Goal: Information Seeking & Learning: Find specific fact

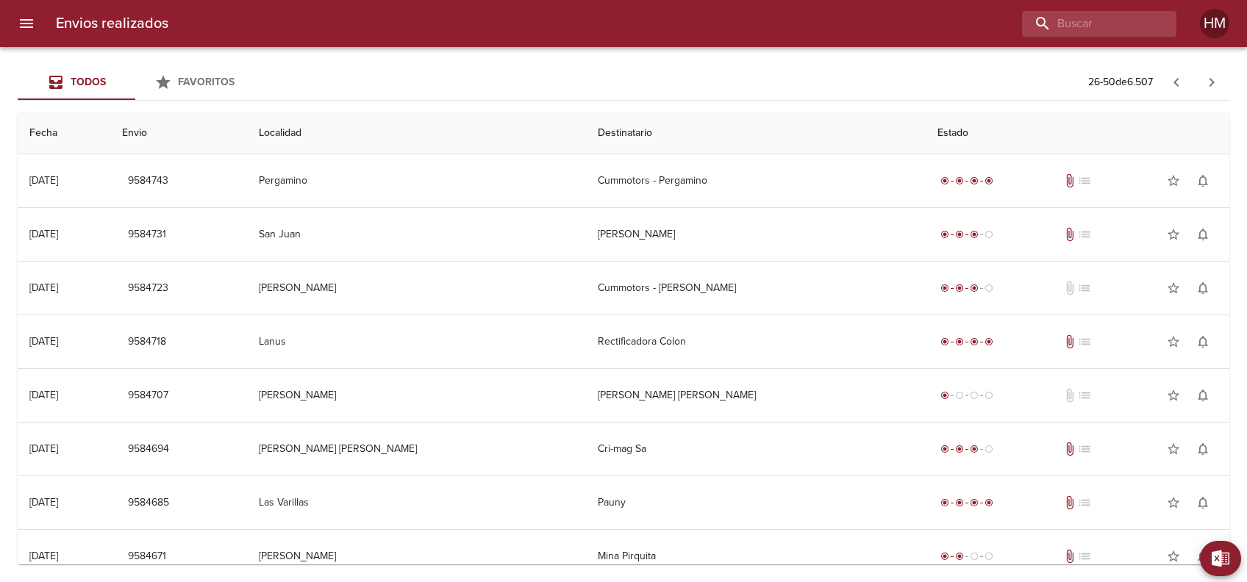
scroll to position [831, 0]
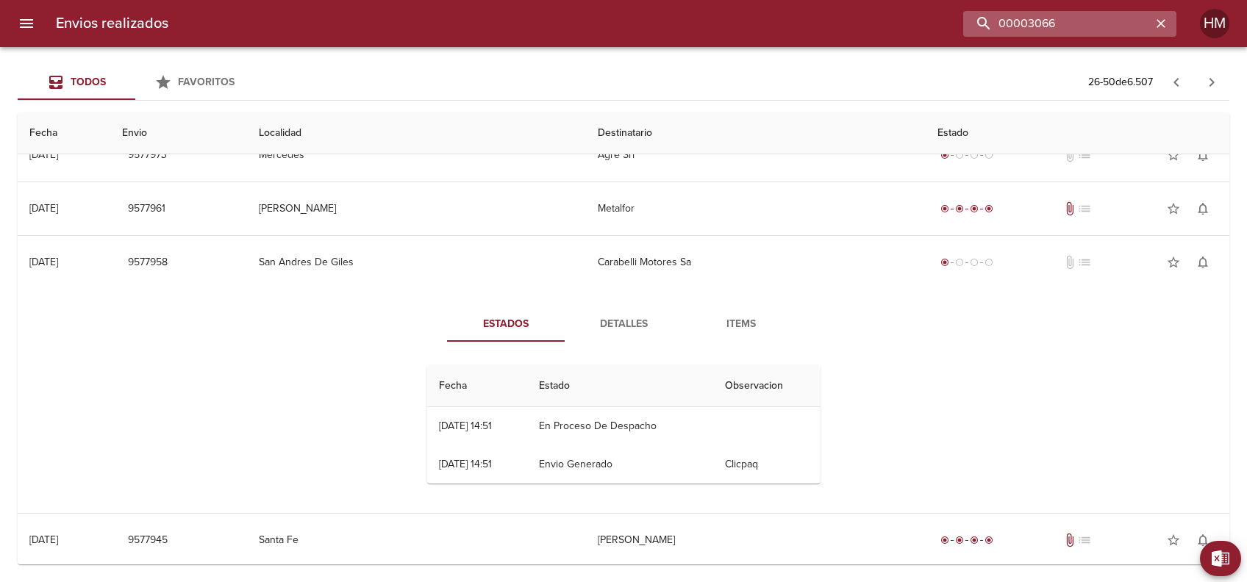
type input "00003066"
click at [1079, 30] on input "00003066" at bounding box center [1057, 24] width 188 height 26
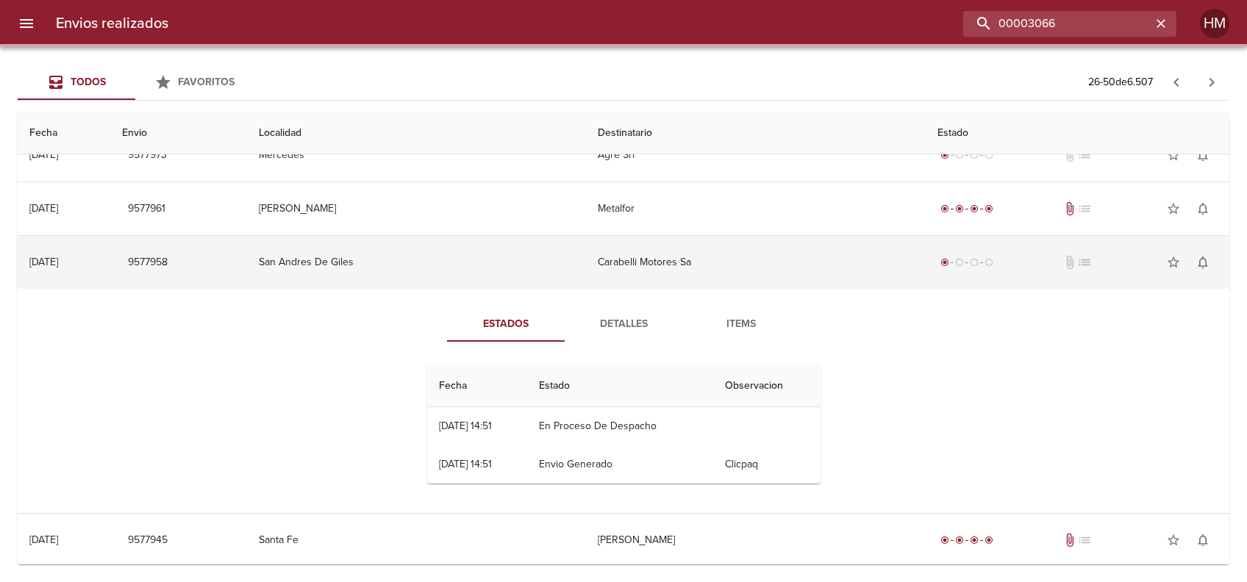
scroll to position [0, 0]
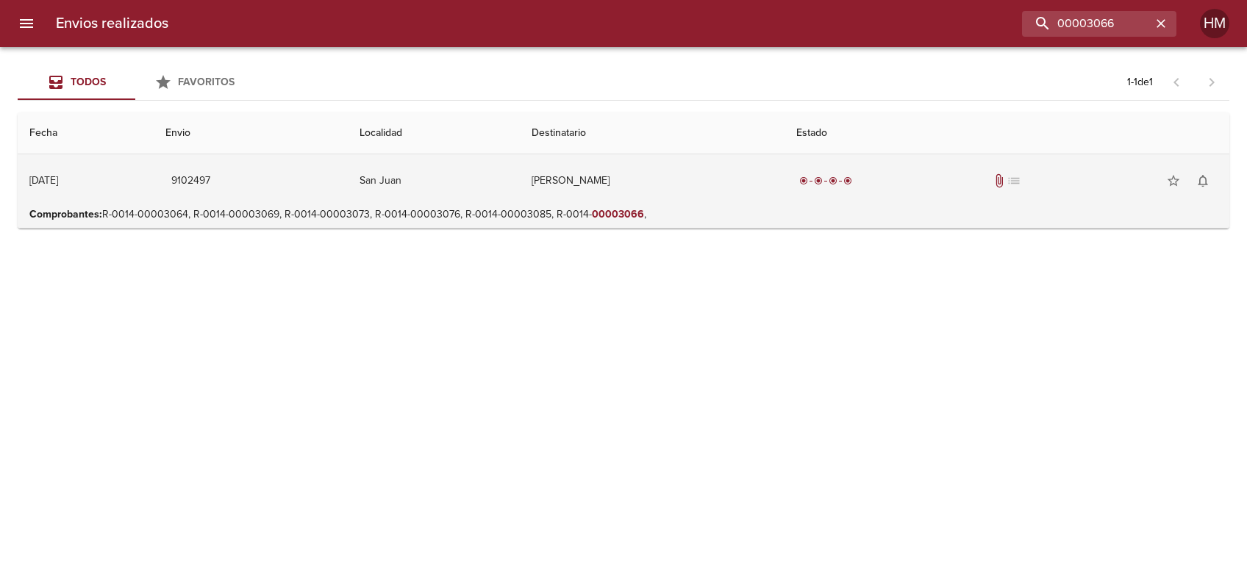
click at [557, 177] on td "[PERSON_NAME]" at bounding box center [652, 180] width 264 height 53
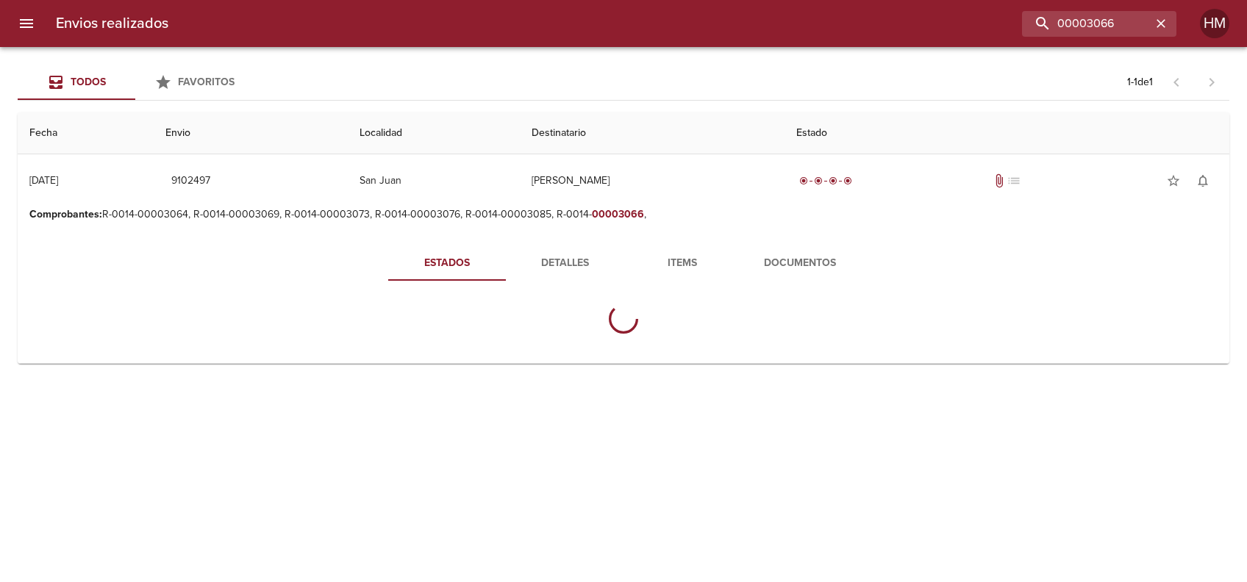
click at [826, 266] on span "Documentos" at bounding box center [800, 263] width 100 height 18
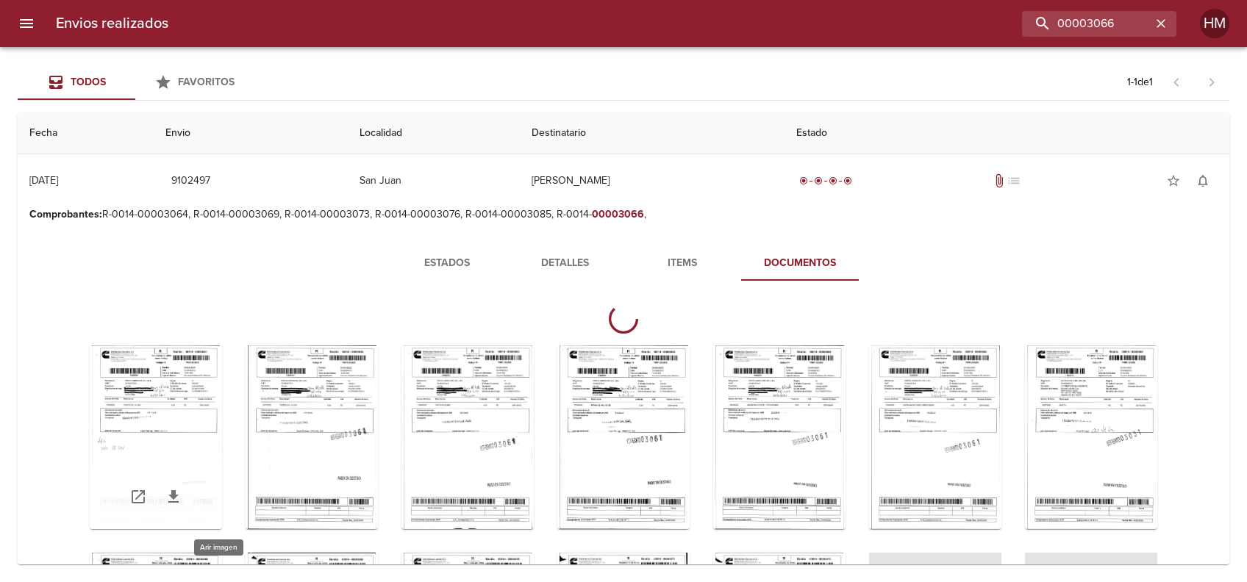
click at [222, 410] on div "Tabla de envíos del cliente" at bounding box center [156, 438] width 132 height 184
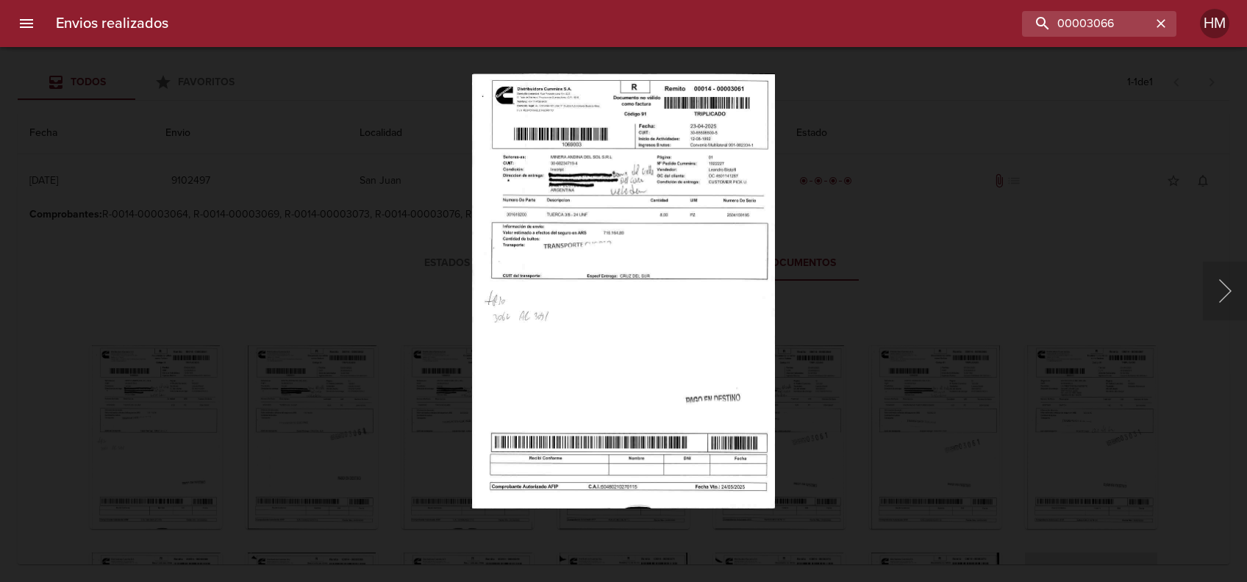
click at [729, 223] on img "Lightbox" at bounding box center [623, 291] width 303 height 435
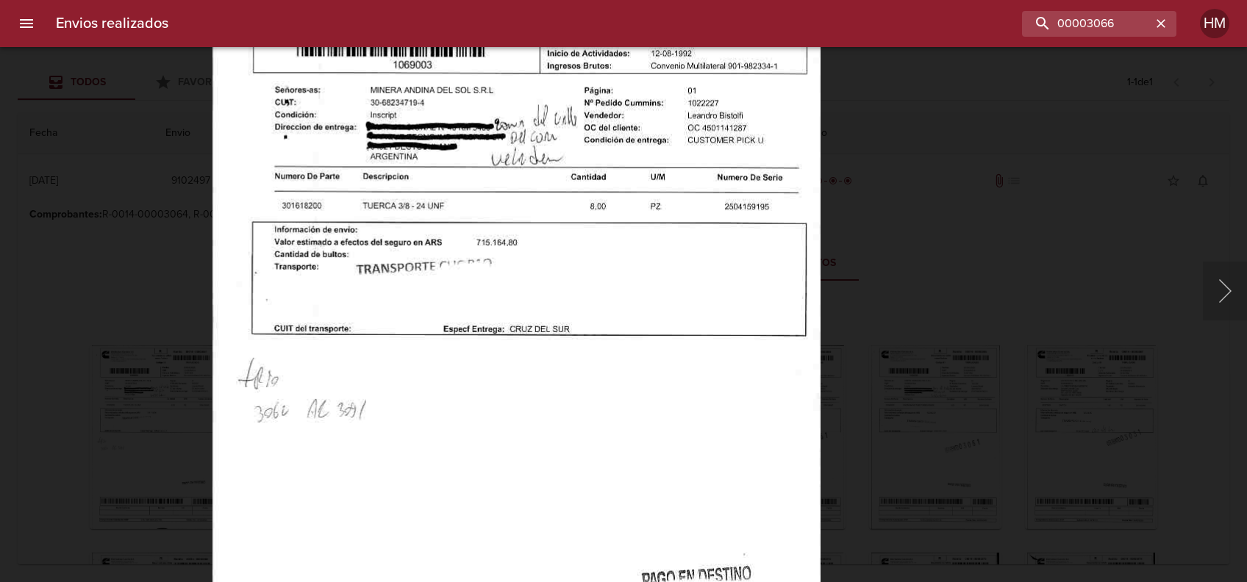
click at [862, 298] on div "Lightbox" at bounding box center [623, 291] width 1247 height 582
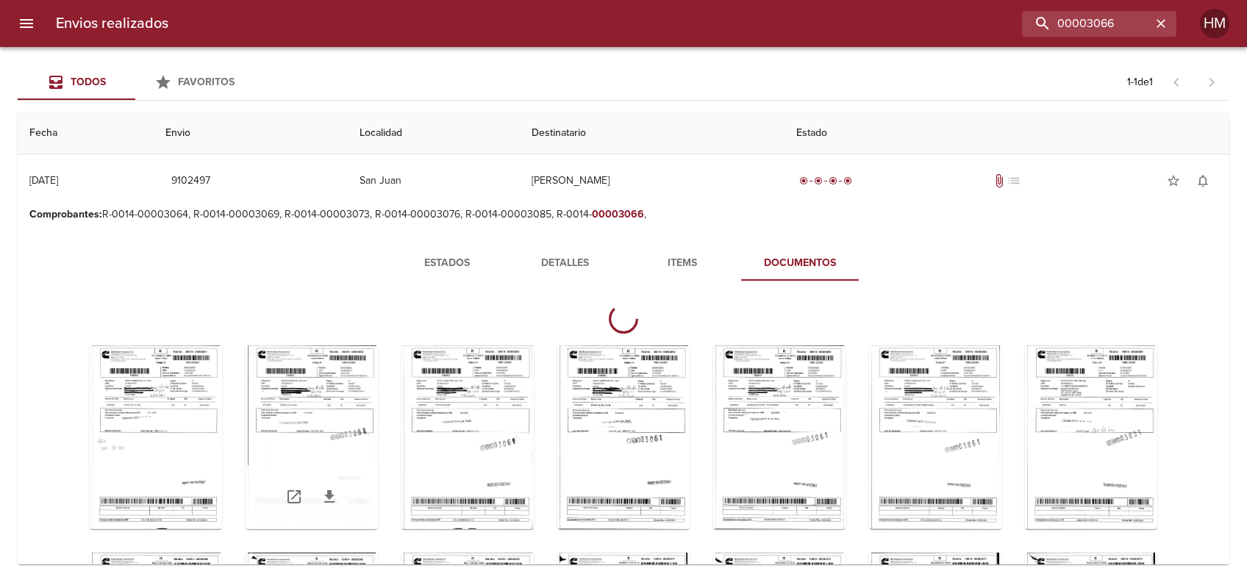
click at [371, 396] on div "Tabla de envíos del cliente" at bounding box center [312, 438] width 132 height 184
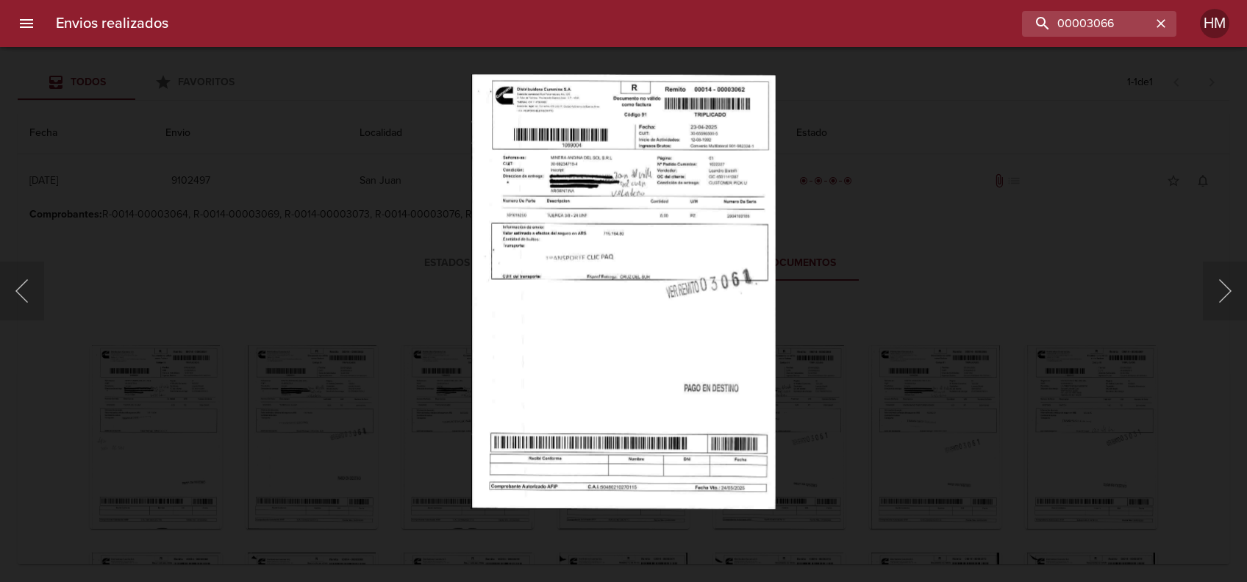
click at [512, 257] on img "Lightbox" at bounding box center [623, 291] width 304 height 435
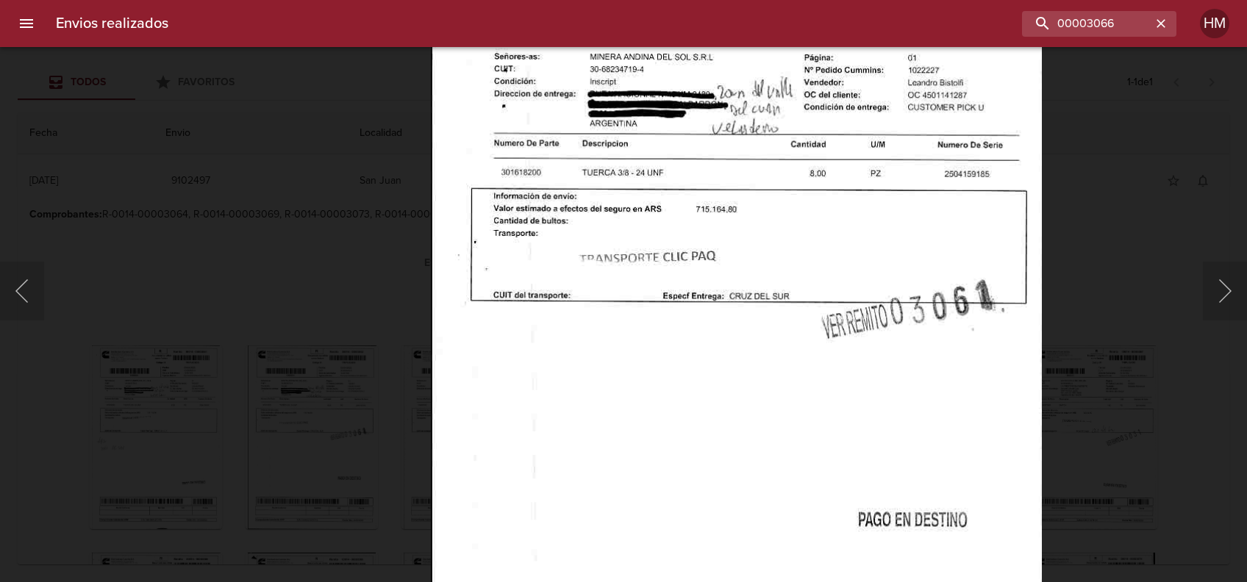
click at [1100, 323] on div "Lightbox" at bounding box center [623, 291] width 1247 height 582
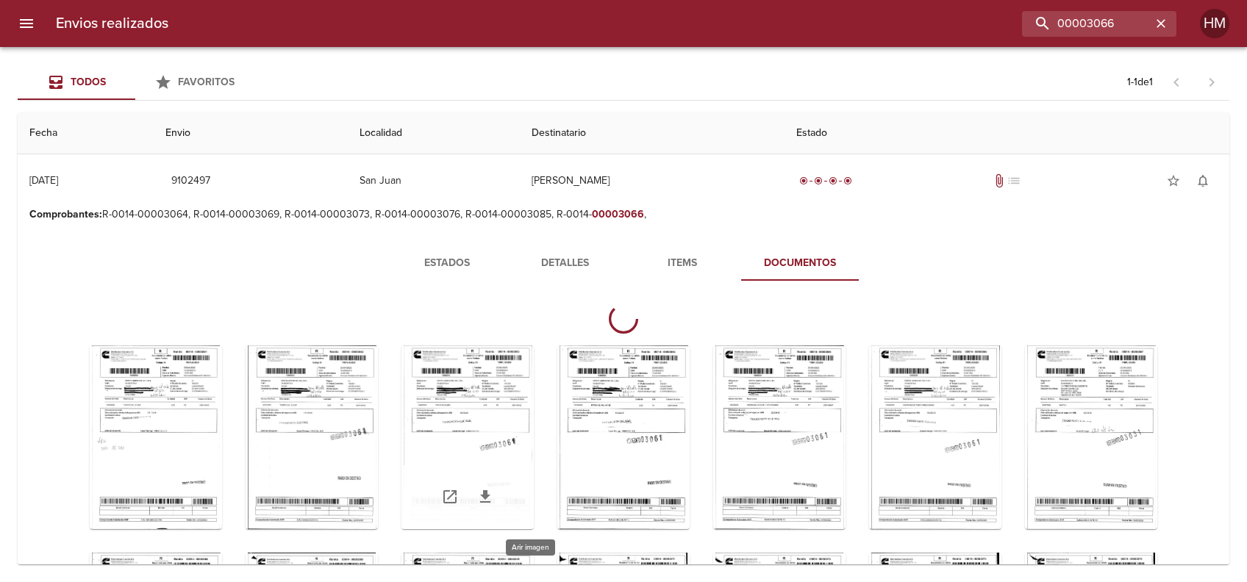
click at [534, 407] on div "Tabla de envíos del cliente" at bounding box center [467, 438] width 132 height 184
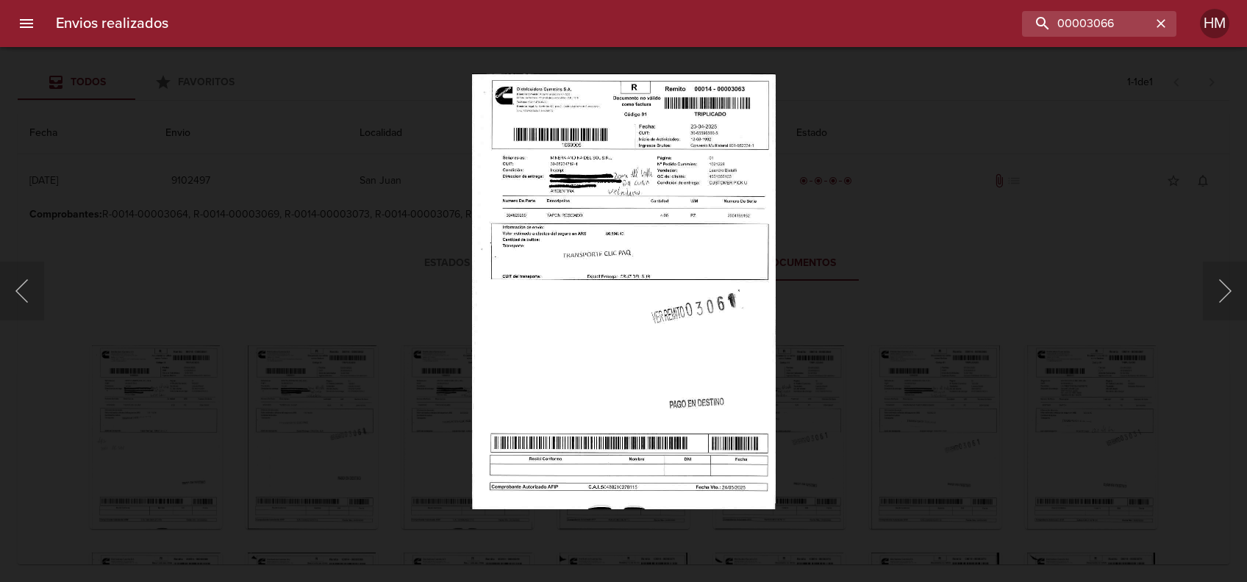
click at [651, 257] on img "Lightbox" at bounding box center [623, 291] width 304 height 435
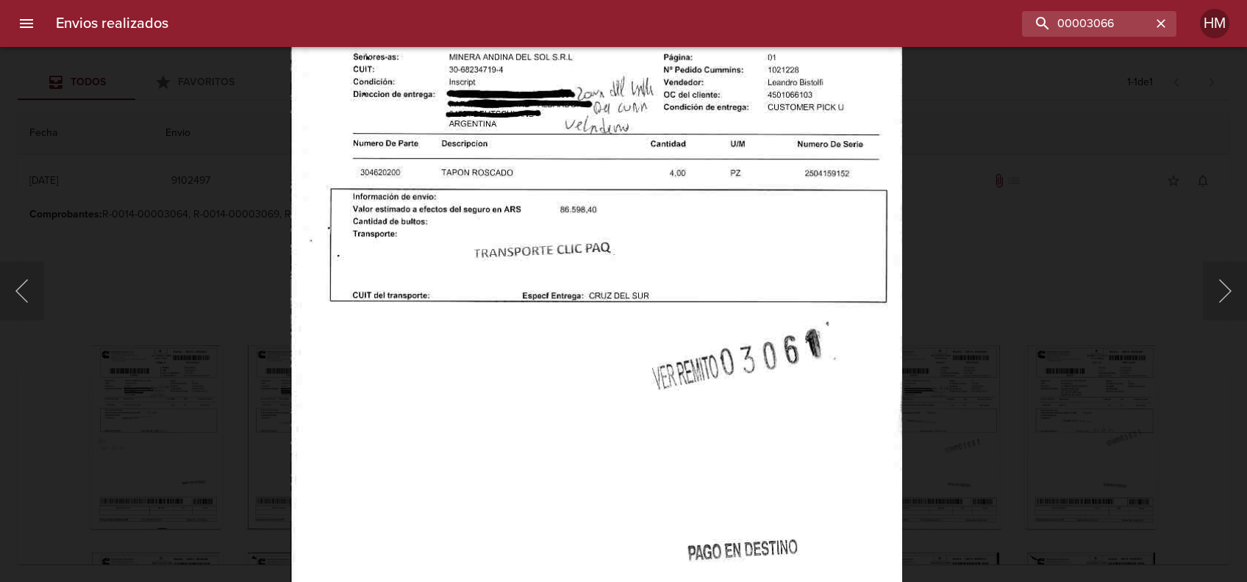
click at [981, 318] on div "Lightbox" at bounding box center [623, 291] width 1247 height 582
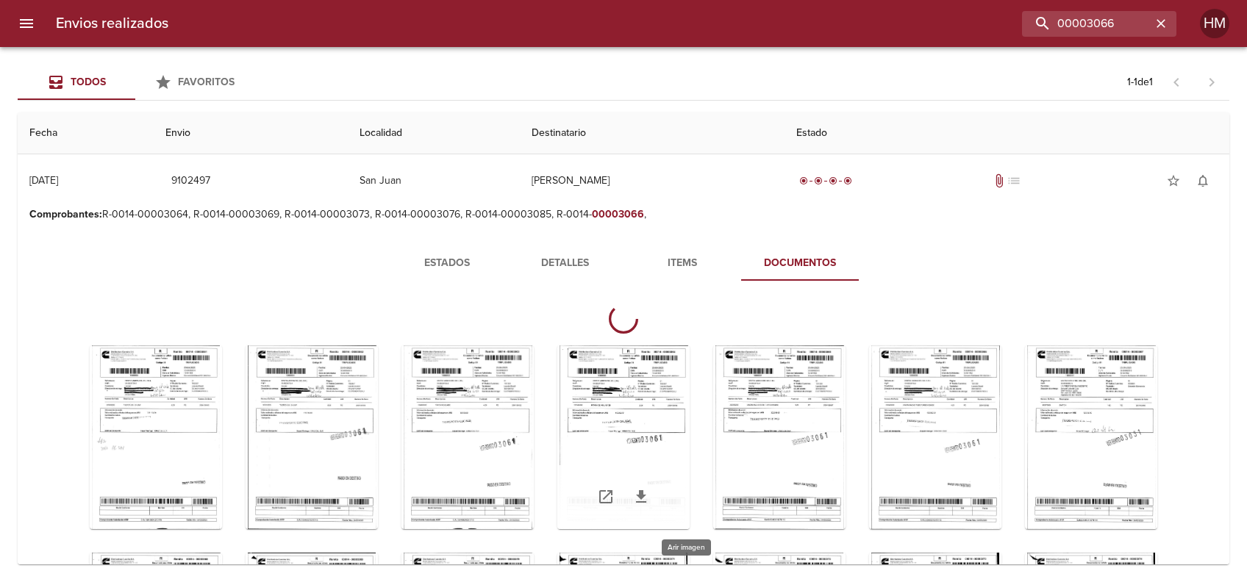
click at [690, 398] on div "Tabla de envíos del cliente" at bounding box center [623, 438] width 132 height 184
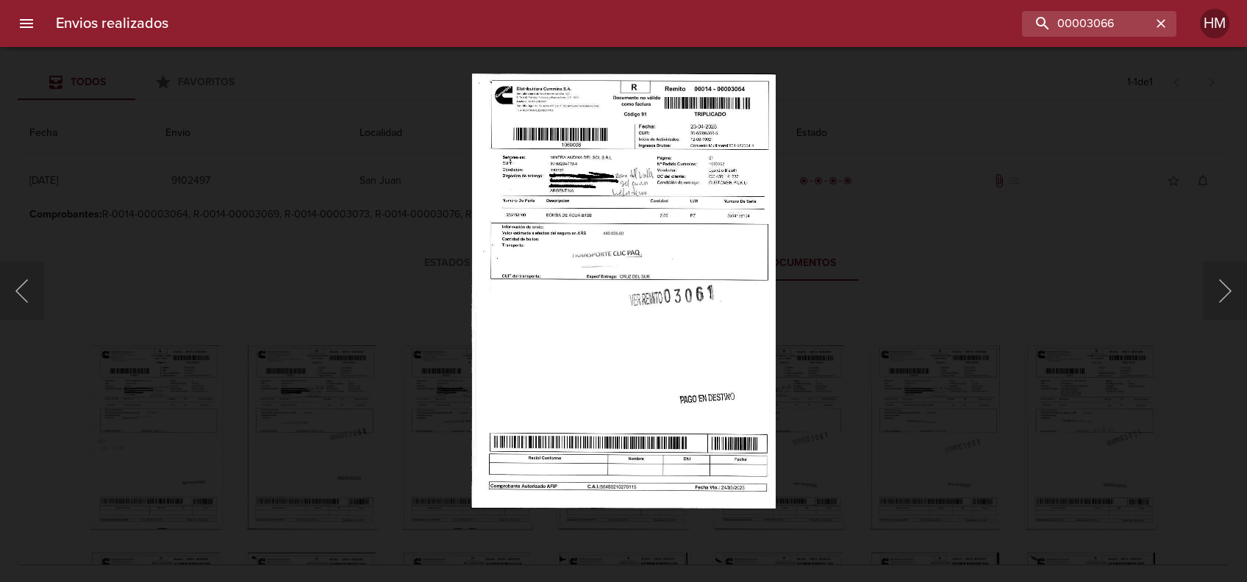
click at [588, 248] on img "Lightbox" at bounding box center [623, 291] width 304 height 435
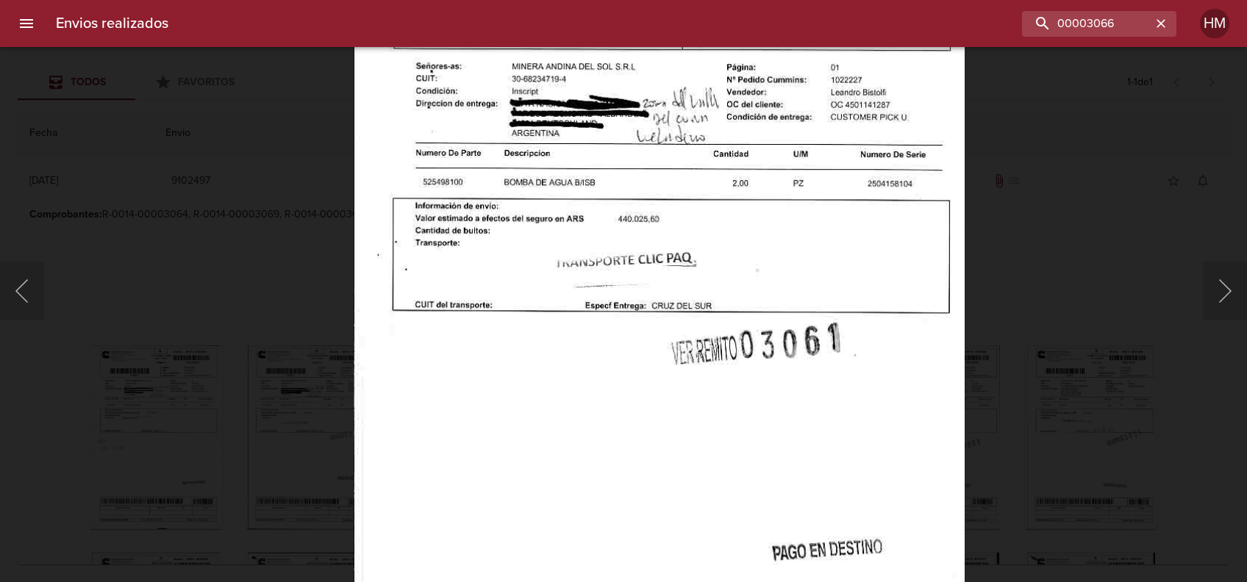
click at [1025, 311] on div "Lightbox" at bounding box center [623, 291] width 1247 height 582
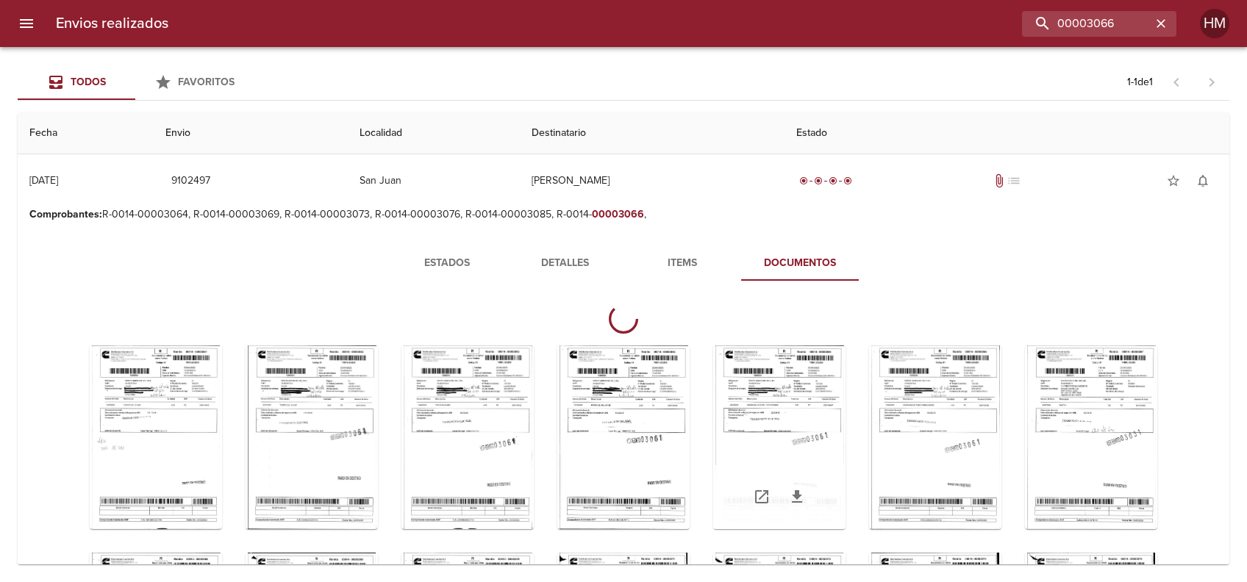
click at [845, 401] on div "Tabla de envíos del cliente" at bounding box center [779, 438] width 132 height 184
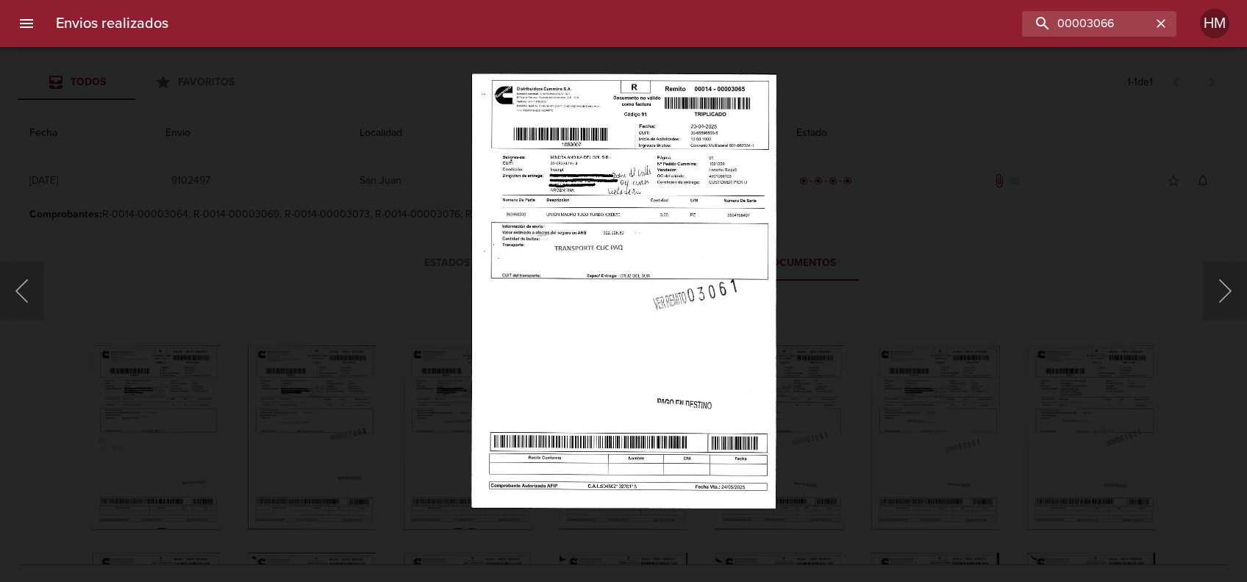
click at [609, 262] on img "Lightbox" at bounding box center [623, 291] width 304 height 435
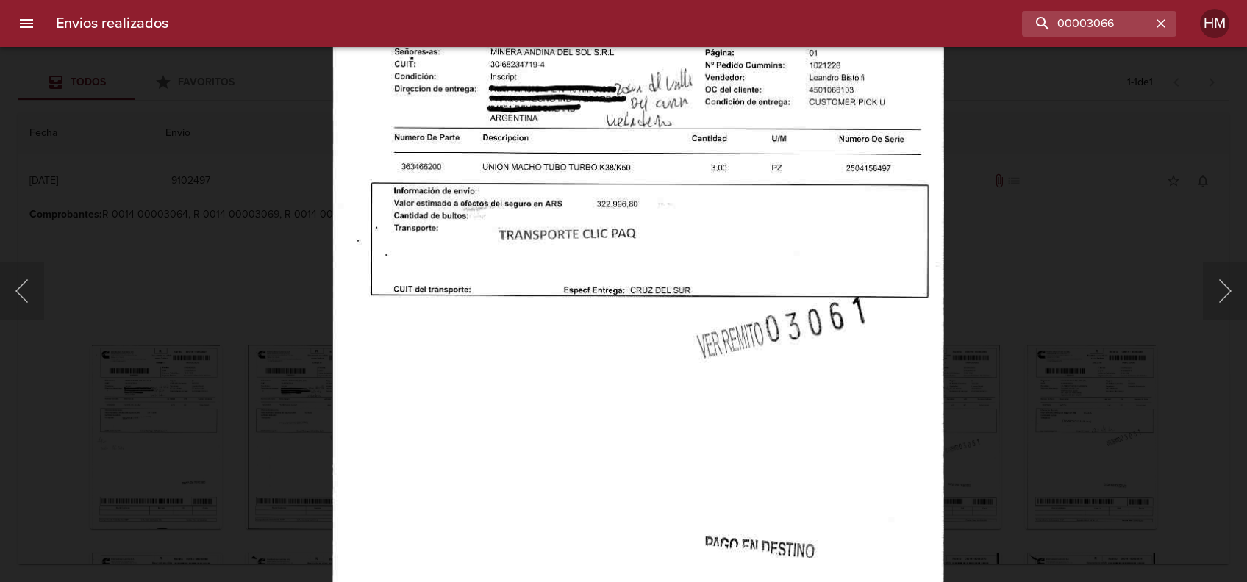
click at [982, 300] on div "Lightbox" at bounding box center [623, 291] width 1247 height 582
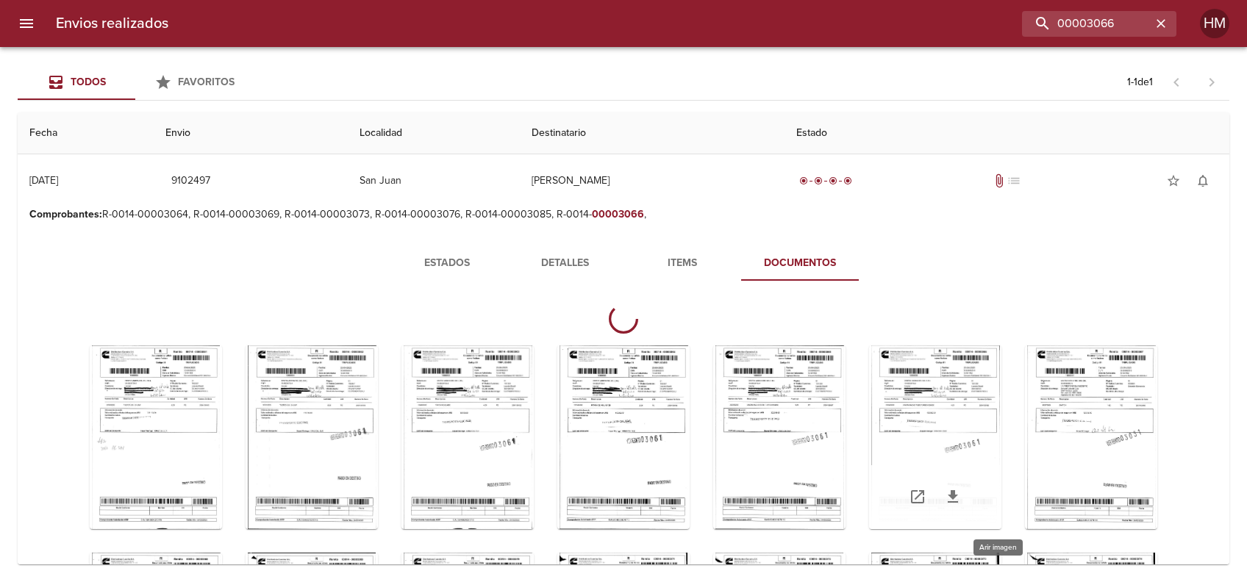
click at [962, 423] on div "Tabla de envíos del cliente" at bounding box center [935, 438] width 132 height 184
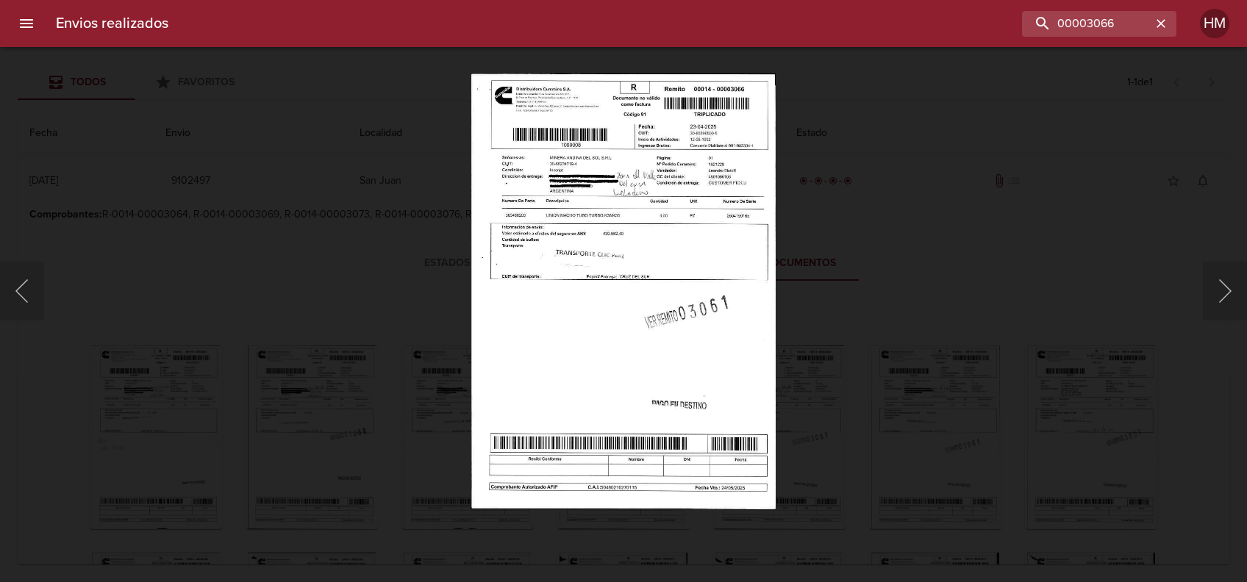
click at [612, 247] on img "Lightbox" at bounding box center [623, 291] width 304 height 435
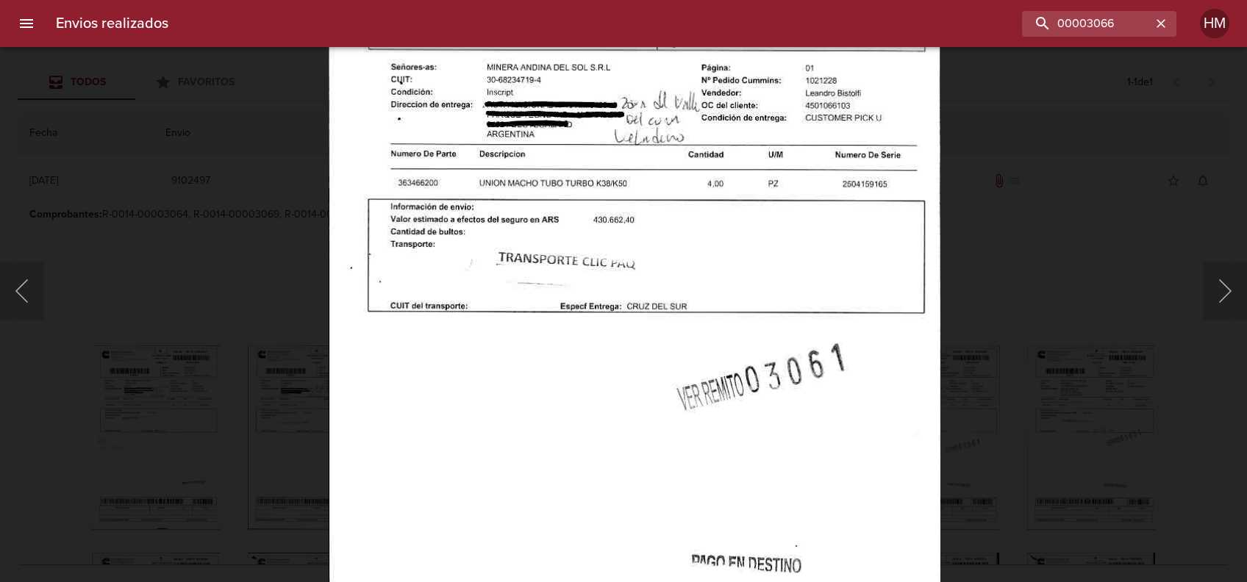
click at [1038, 309] on div "Lightbox" at bounding box center [623, 291] width 1247 height 582
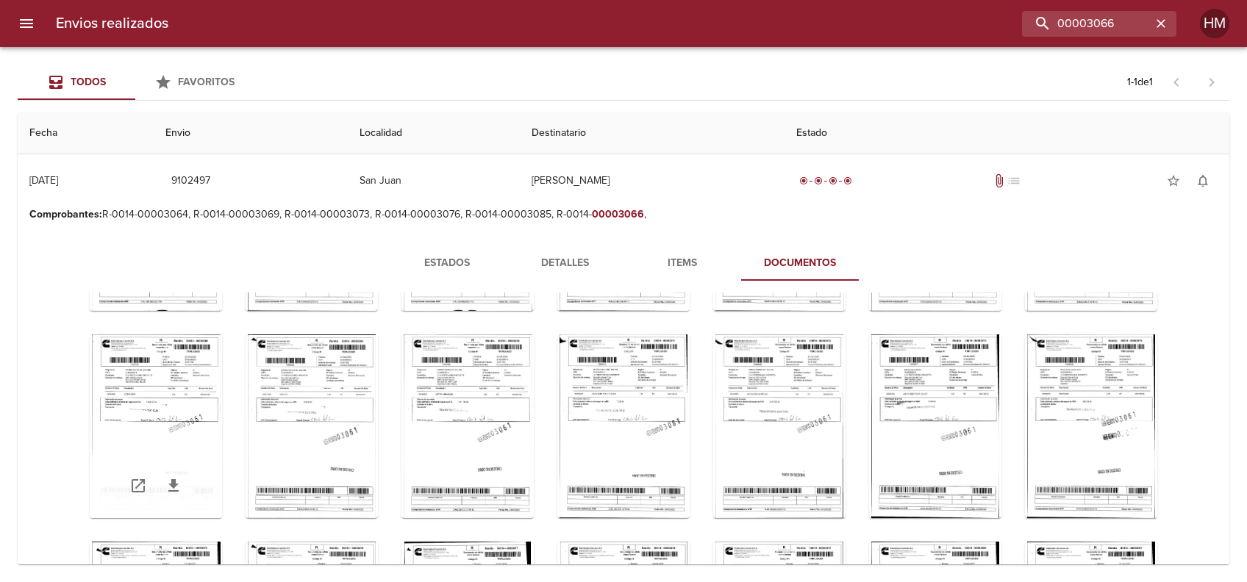
scroll to position [294, 0]
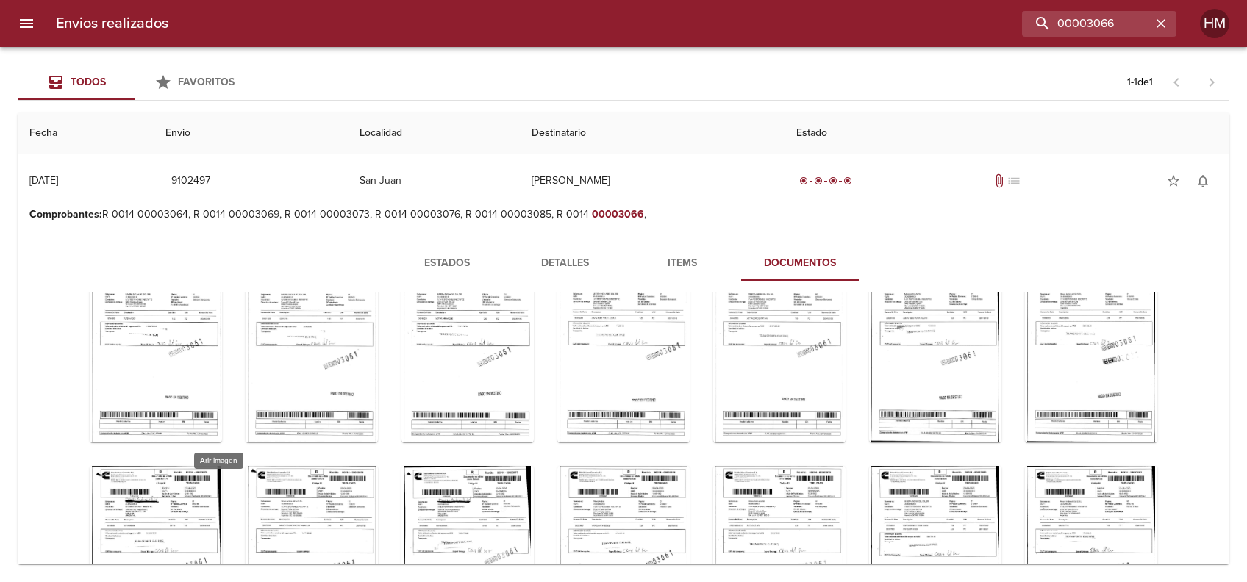
click at [1025, 235] on div "Tabla de envíos del cliente" at bounding box center [1091, 143] width 132 height 184
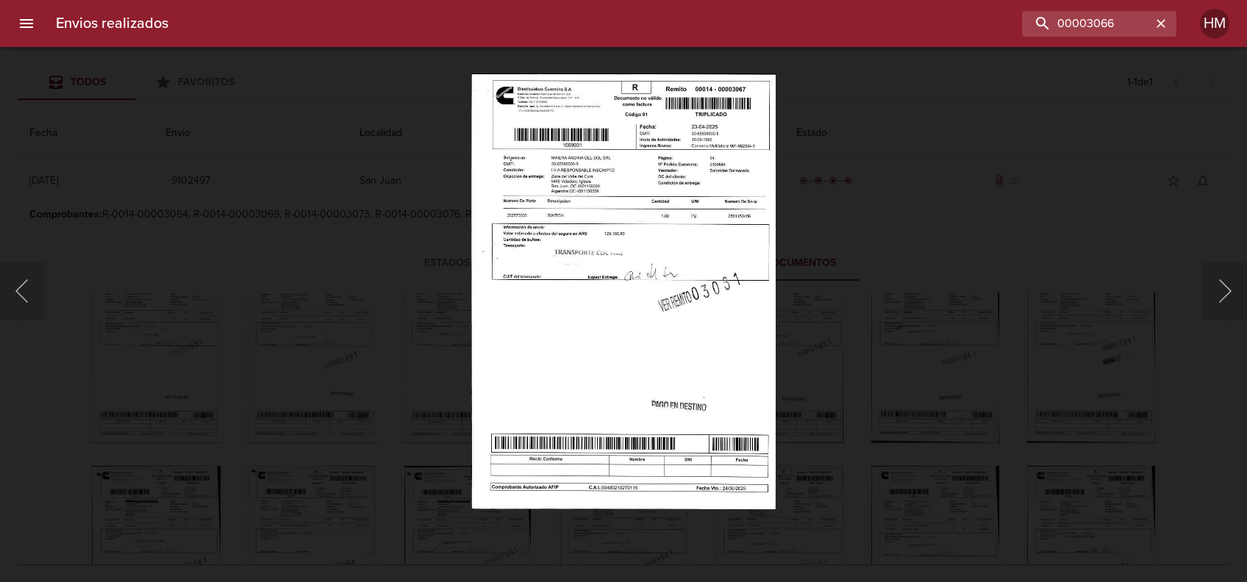
click at [505, 259] on img "Lightbox" at bounding box center [623, 291] width 304 height 435
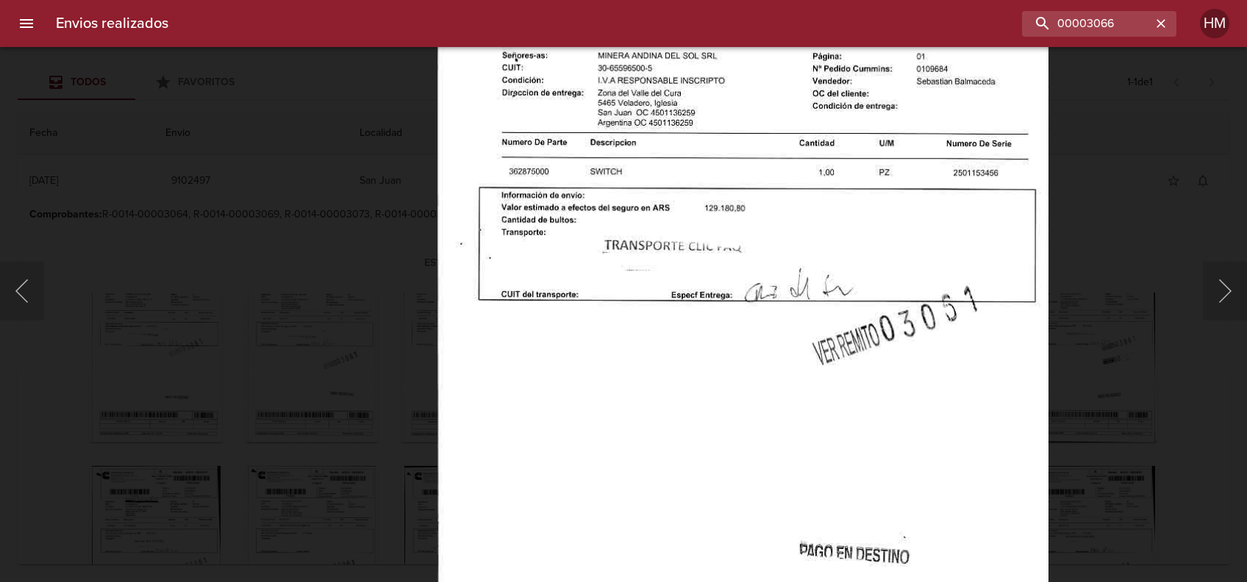
click at [1000, 315] on img "Lightbox" at bounding box center [742, 324] width 610 height 874
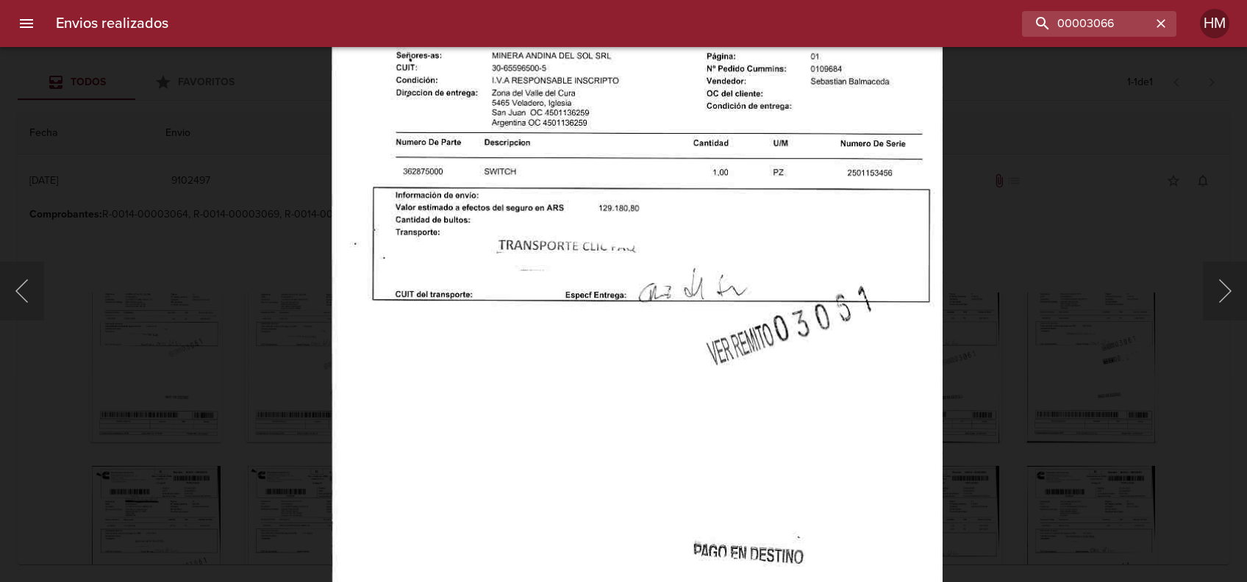
click at [1012, 348] on div "Lightbox" at bounding box center [623, 291] width 1247 height 582
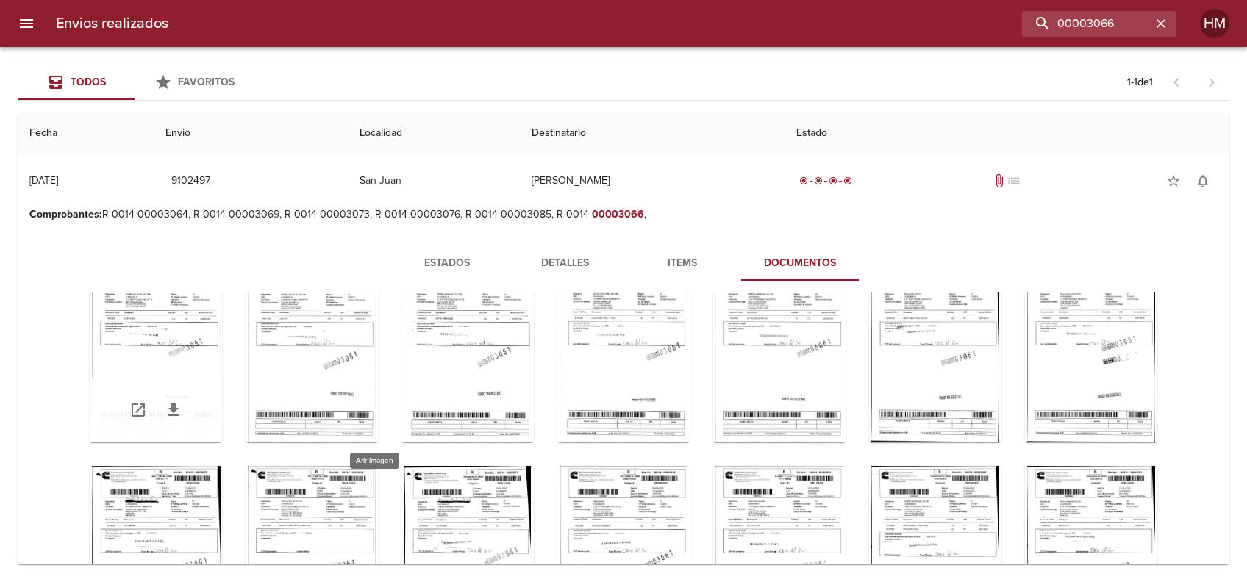
click at [222, 341] on div "Tabla de envíos del cliente" at bounding box center [156, 351] width 132 height 184
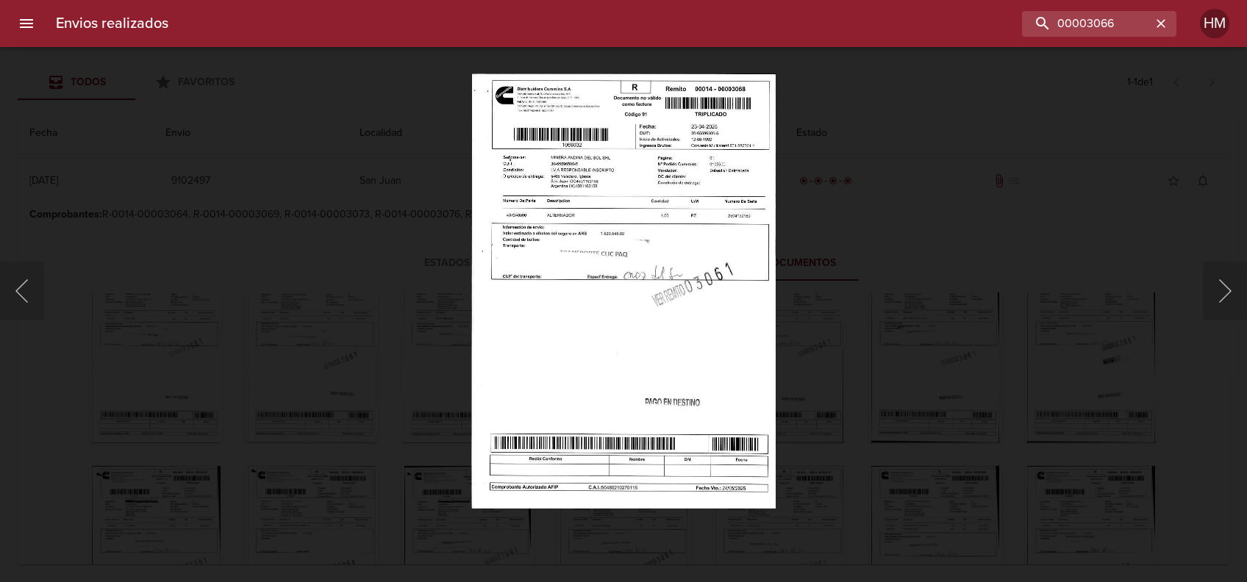
click at [562, 262] on img "Lightbox" at bounding box center [623, 291] width 304 height 435
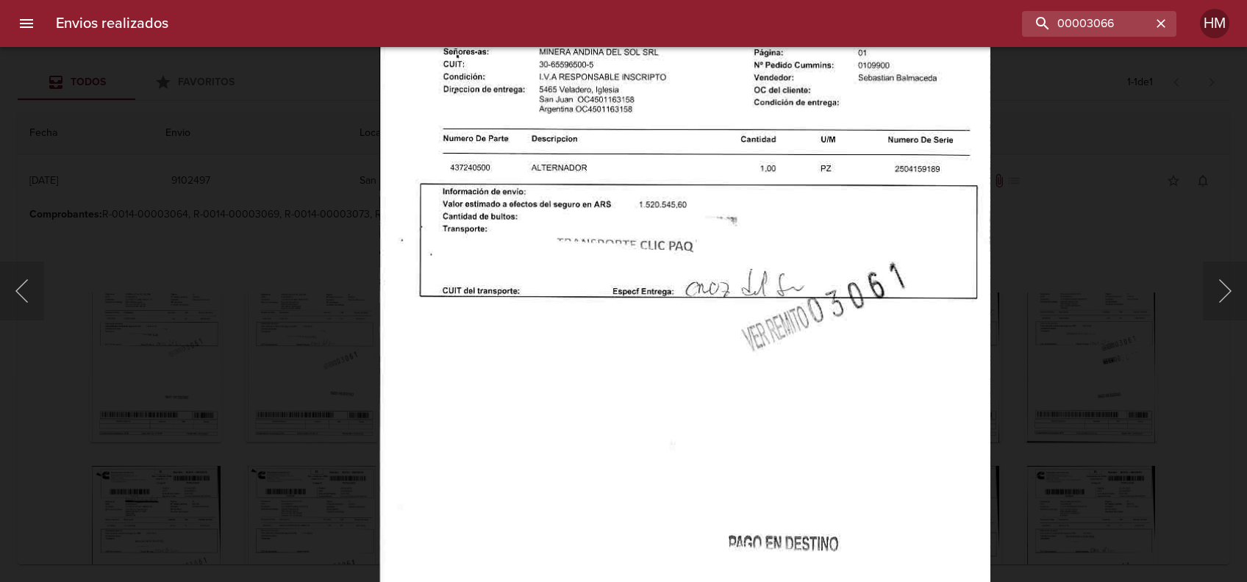
click at [1114, 352] on div "Lightbox" at bounding box center [623, 291] width 1247 height 582
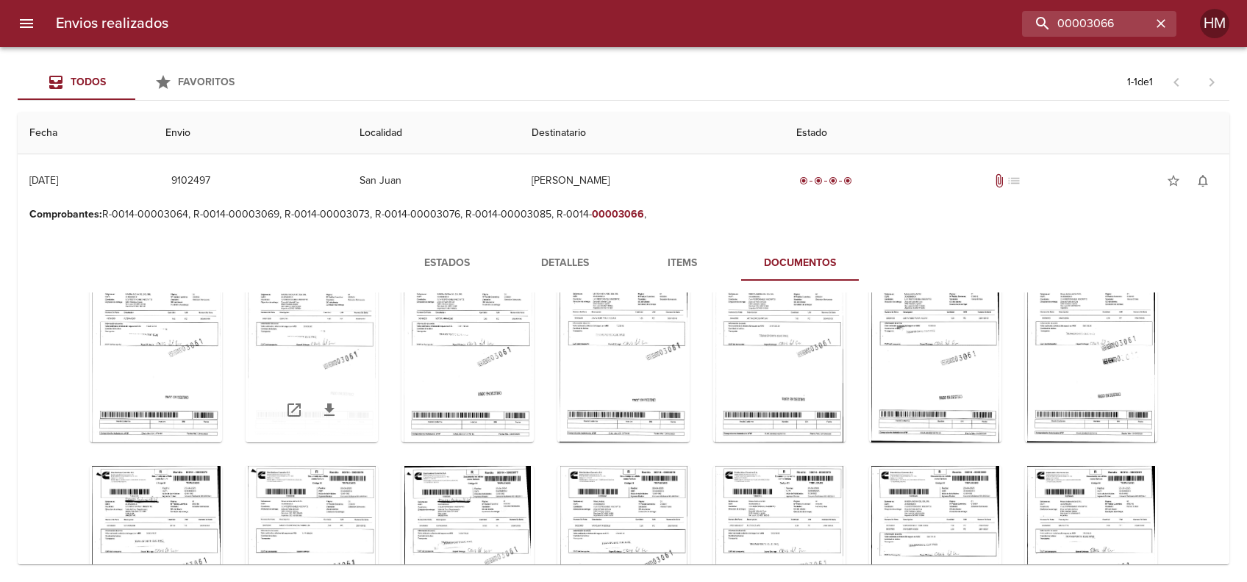
click at [378, 330] on div "Tabla de envíos del cliente" at bounding box center [312, 351] width 132 height 184
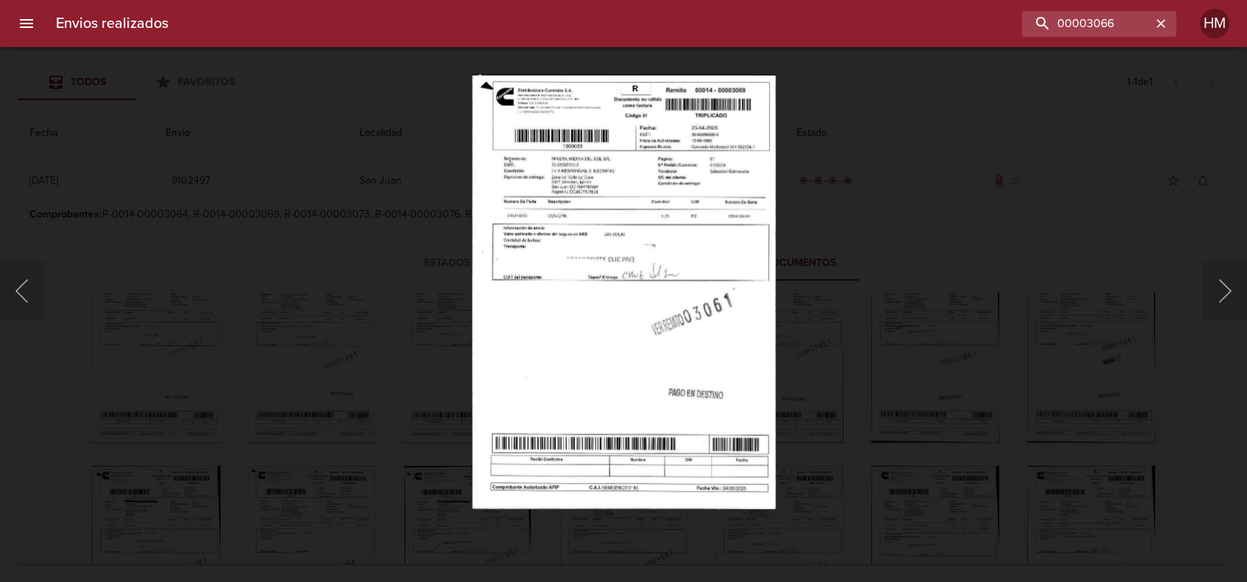
click at [546, 295] on img "Lightbox" at bounding box center [623, 291] width 304 height 435
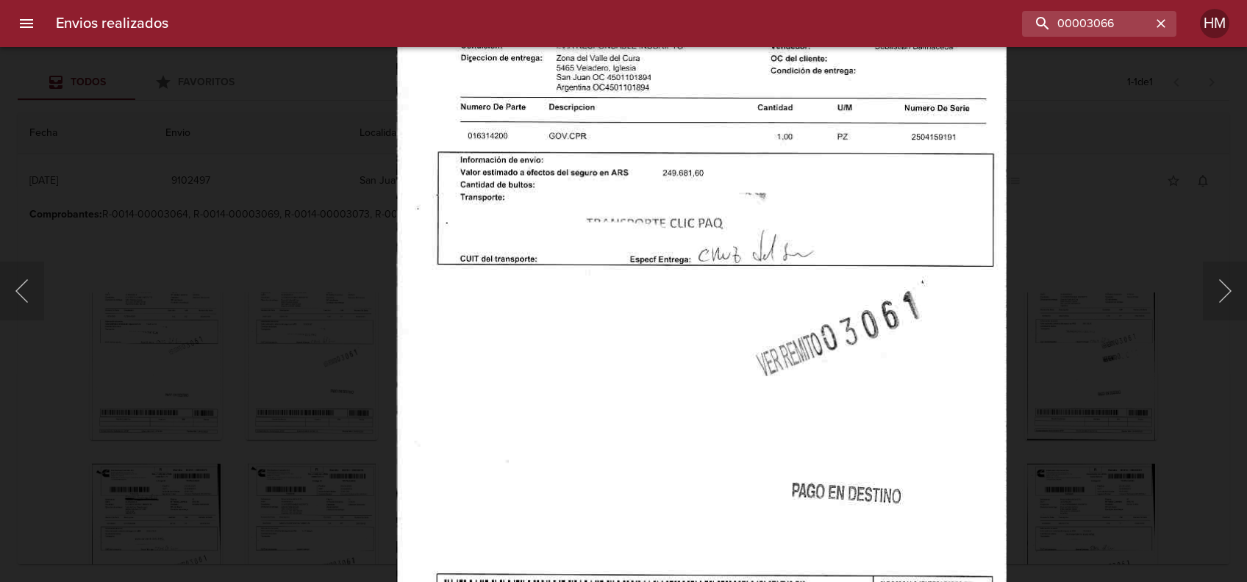
scroll to position [291, 0]
click at [1042, 341] on div "Lightbox" at bounding box center [623, 291] width 1247 height 582
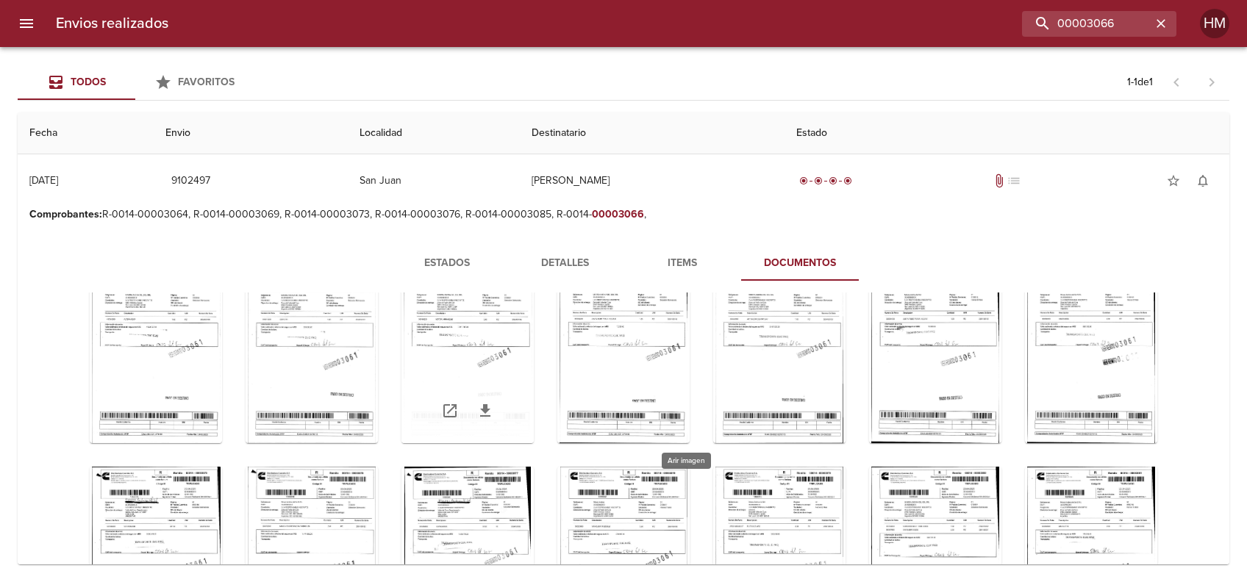
click at [534, 337] on div "Tabla de envíos del cliente" at bounding box center [467, 352] width 132 height 184
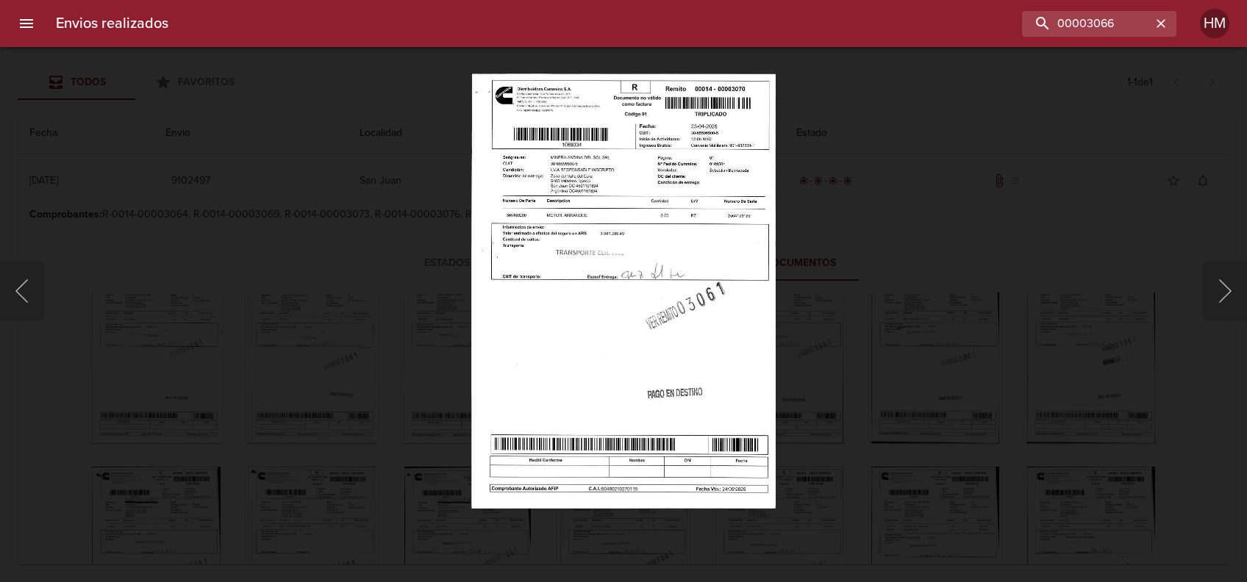
click at [575, 258] on img "Lightbox" at bounding box center [623, 291] width 304 height 435
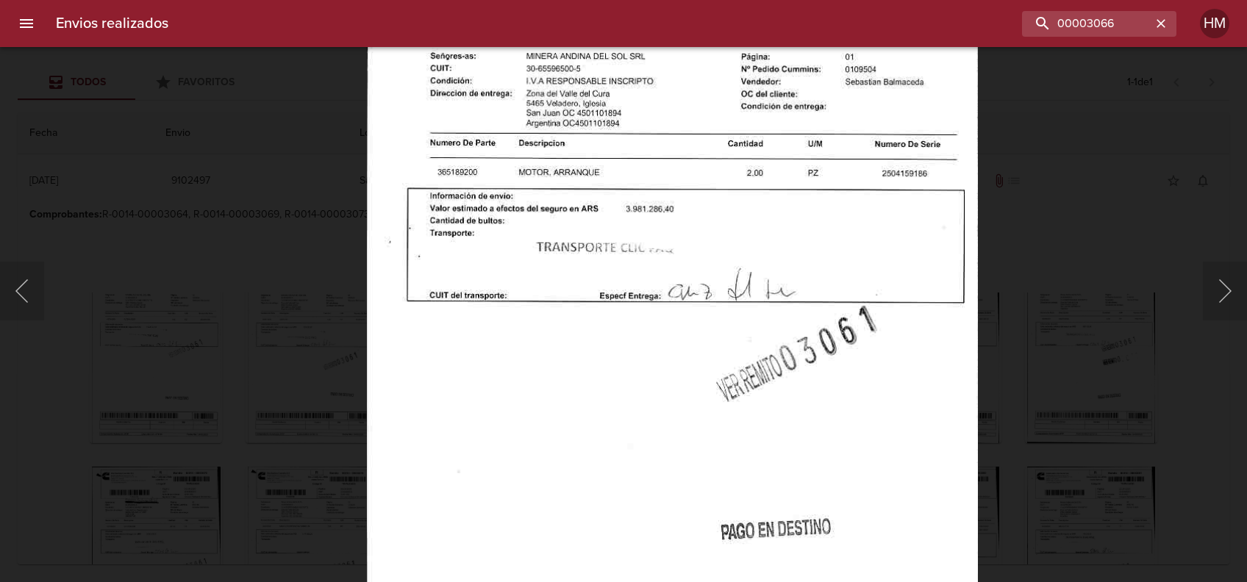
click at [1060, 318] on div "Lightbox" at bounding box center [623, 291] width 1247 height 582
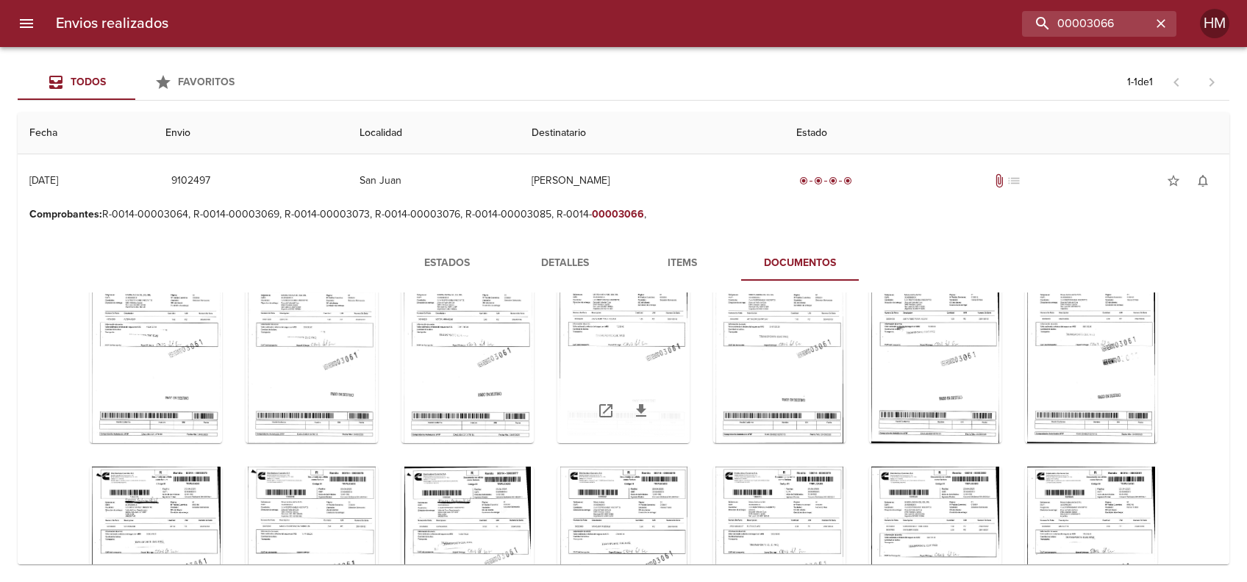
click at [690, 337] on div "Tabla de envíos del cliente" at bounding box center [623, 352] width 132 height 184
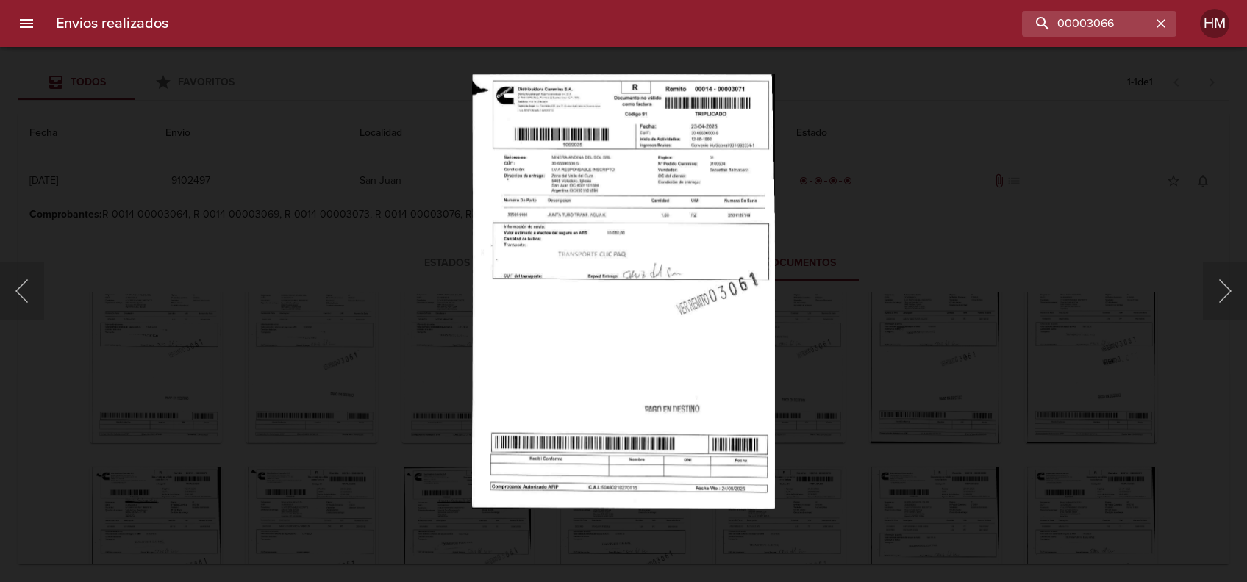
click at [831, 337] on div "Lightbox" at bounding box center [623, 291] width 1247 height 582
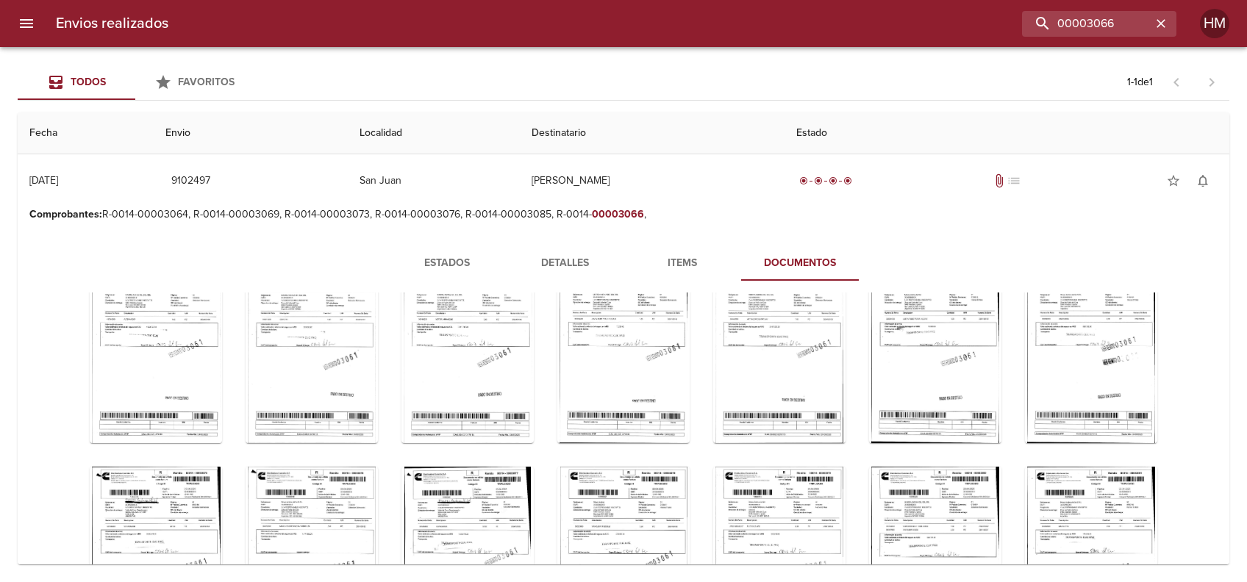
drag, startPoint x: 831, startPoint y: 337, endPoint x: 570, endPoint y: 246, distance: 276.4
click at [570, 246] on button "Detalles" at bounding box center [565, 263] width 118 height 35
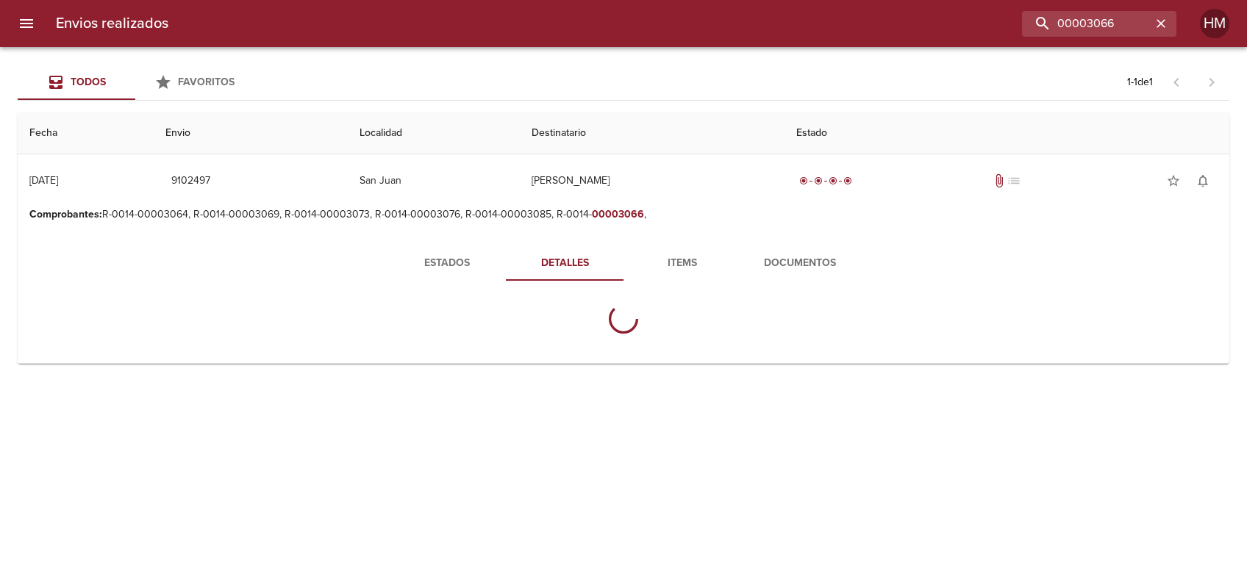
scroll to position [0, 0]
click at [795, 275] on button "Documentos" at bounding box center [800, 263] width 118 height 35
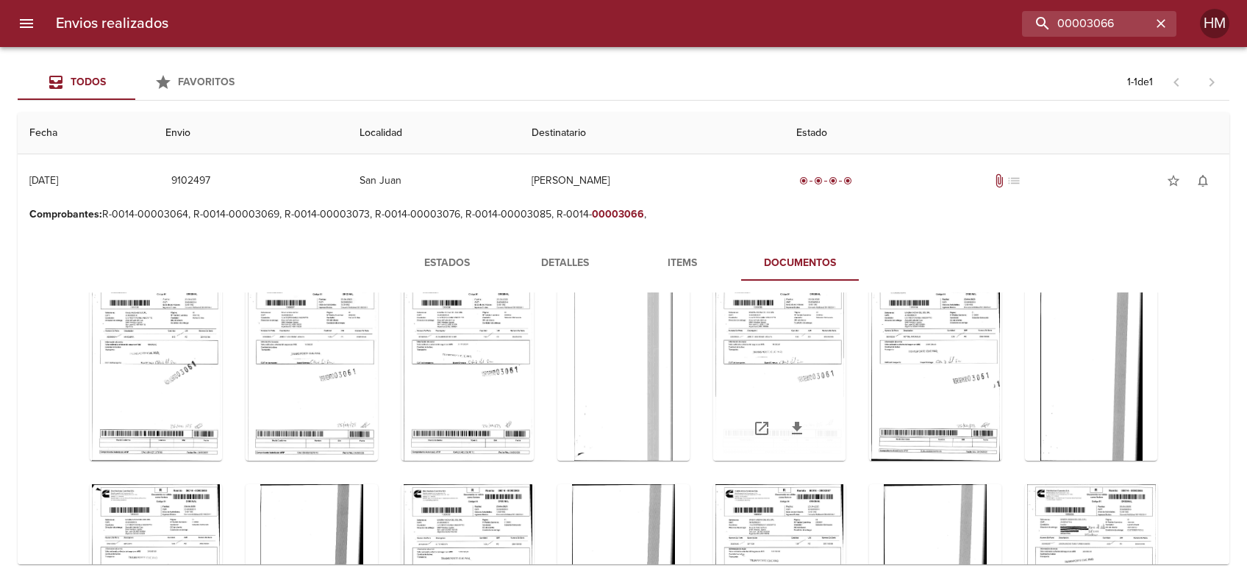
scroll to position [98, 0]
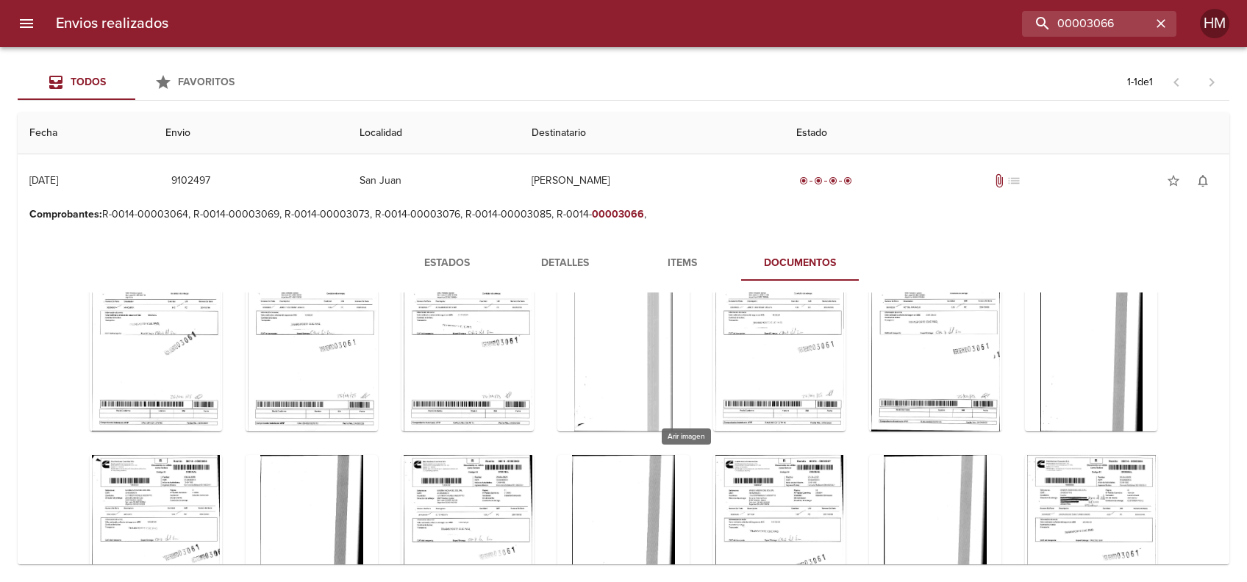
click at [534, 489] on div "Tabla de envíos del cliente" at bounding box center [467, 547] width 132 height 184
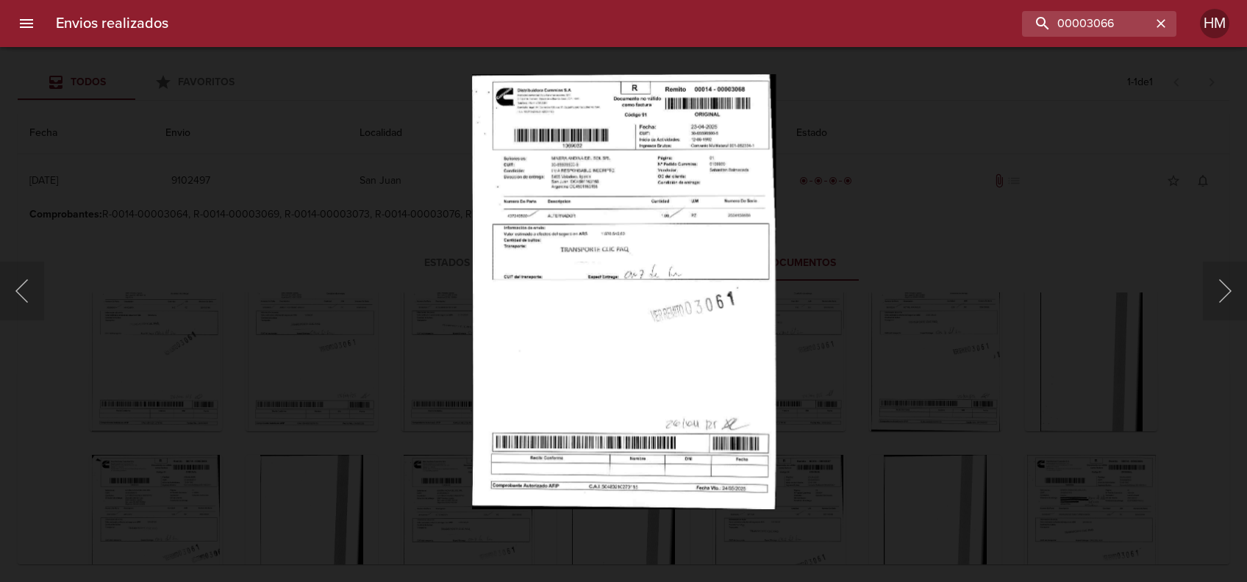
click at [606, 271] on img "Lightbox" at bounding box center [623, 291] width 304 height 435
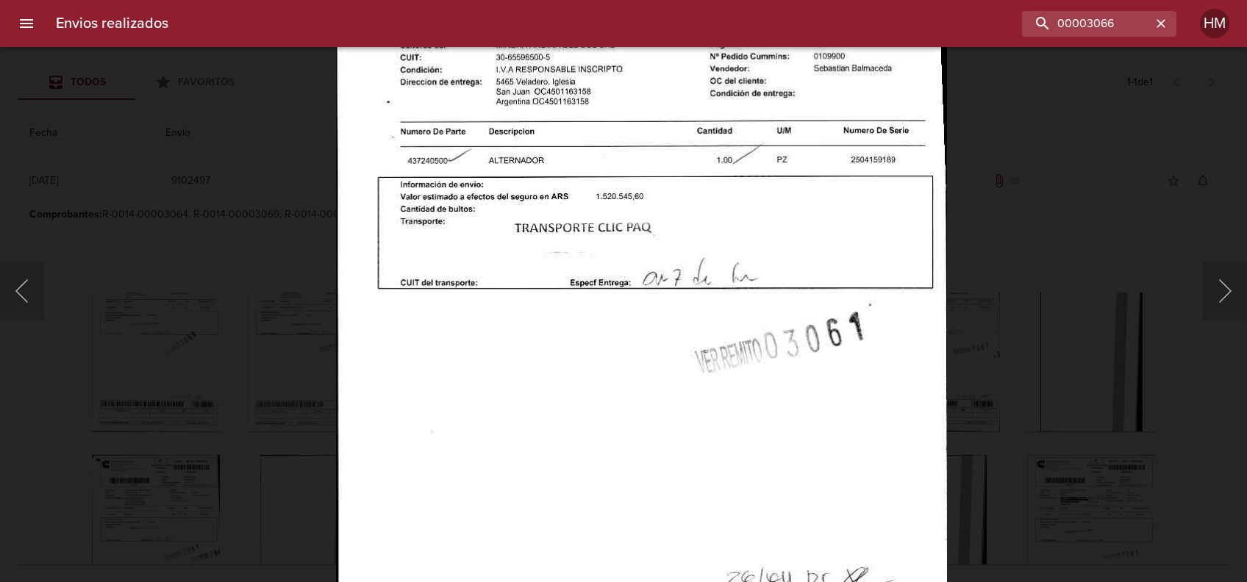
click at [1026, 318] on div "Lightbox" at bounding box center [623, 291] width 1247 height 582
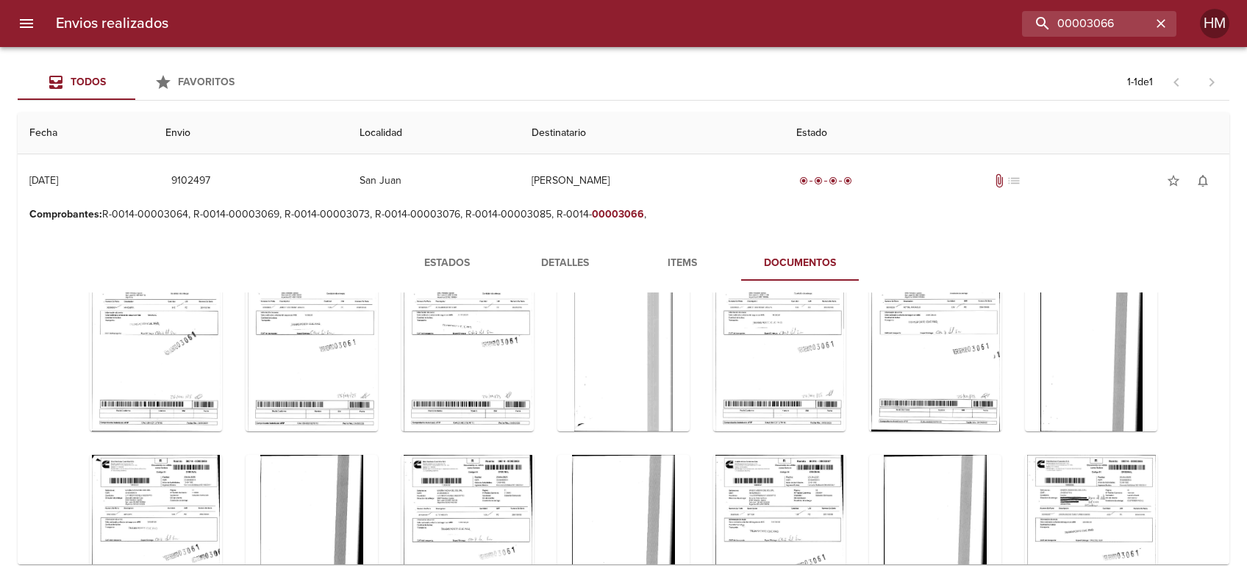
click at [845, 484] on div "Tabla de envíos del cliente" at bounding box center [779, 547] width 132 height 184
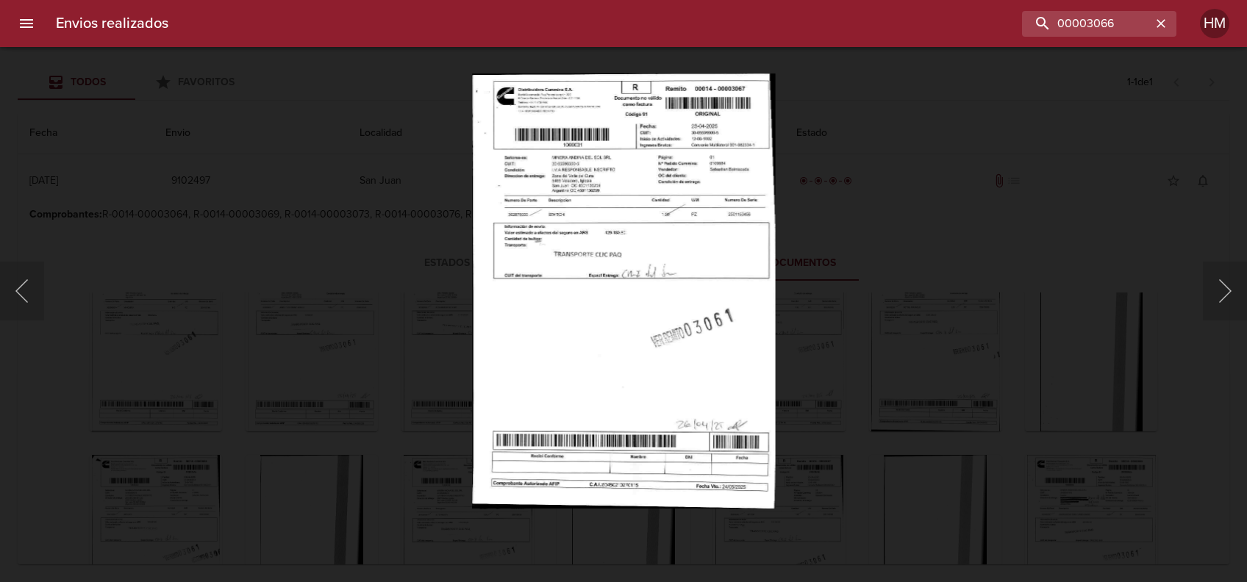
click at [638, 250] on img "Lightbox" at bounding box center [623, 291] width 303 height 435
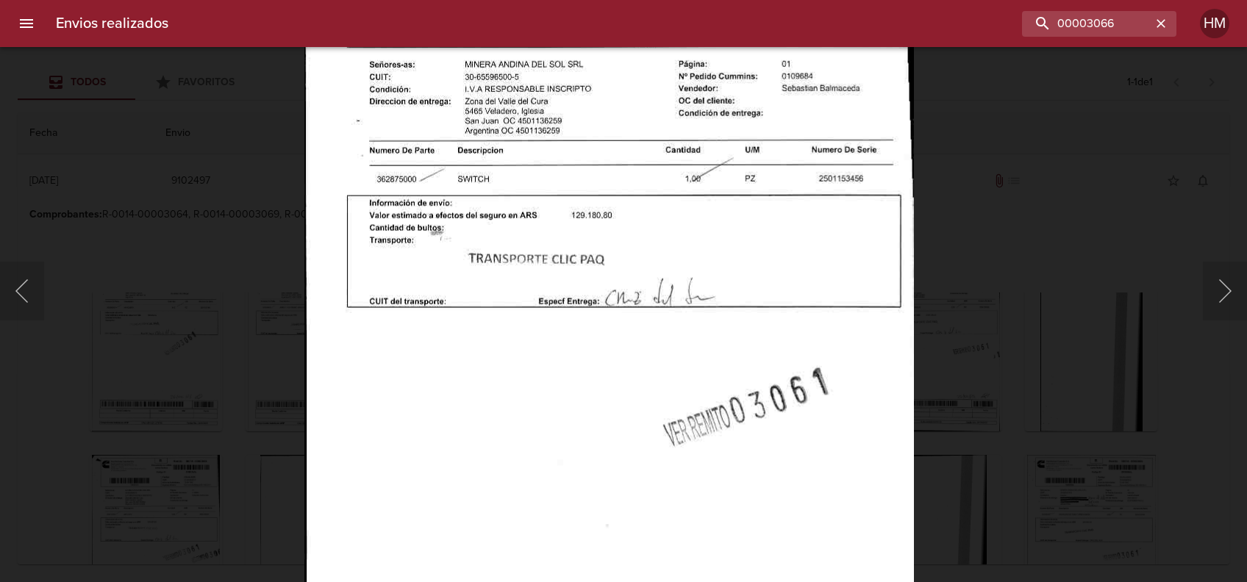
click at [962, 328] on div "Lightbox" at bounding box center [623, 291] width 1247 height 582
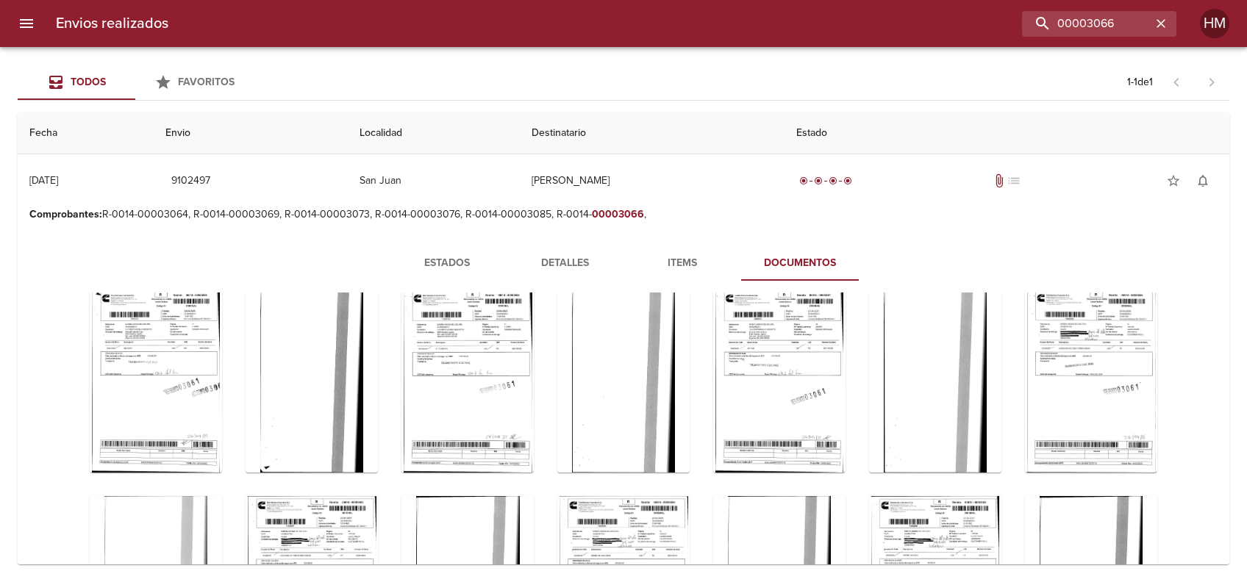
scroll to position [392, 0]
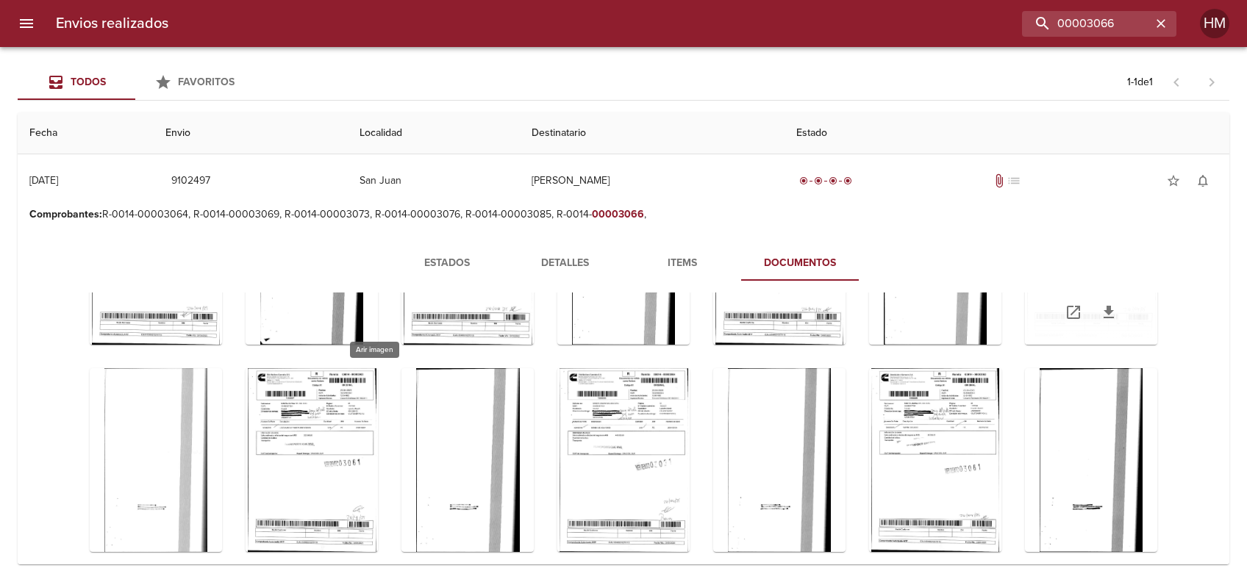
click at [1025, 345] on div "Tabla de envíos del cliente" at bounding box center [1091, 253] width 132 height 184
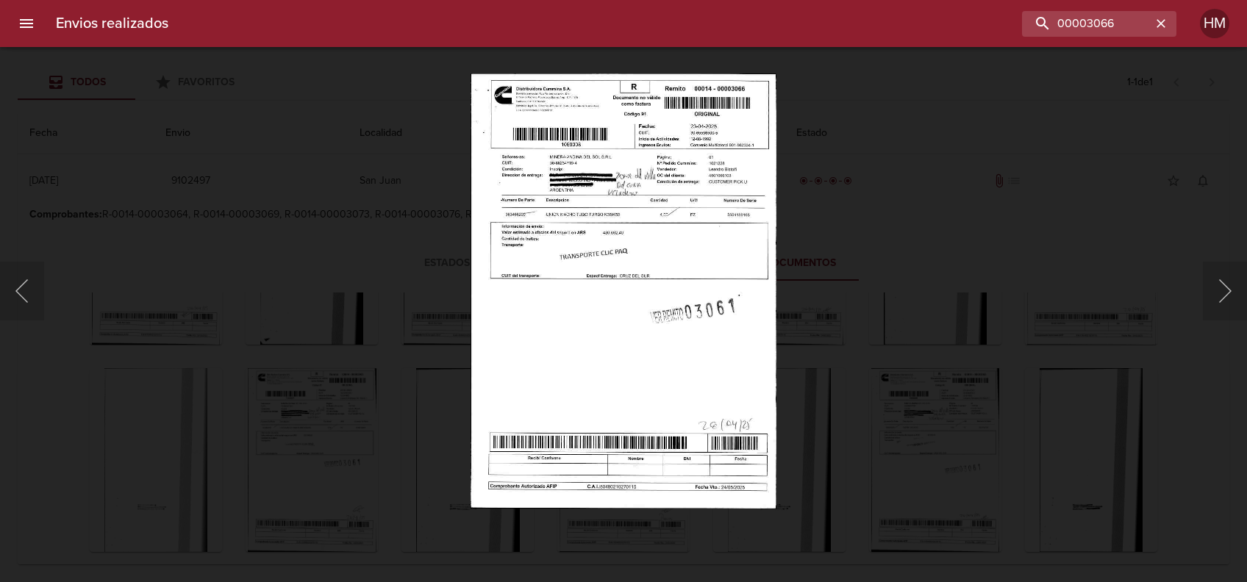
click at [615, 237] on img "Lightbox" at bounding box center [622, 291] width 305 height 435
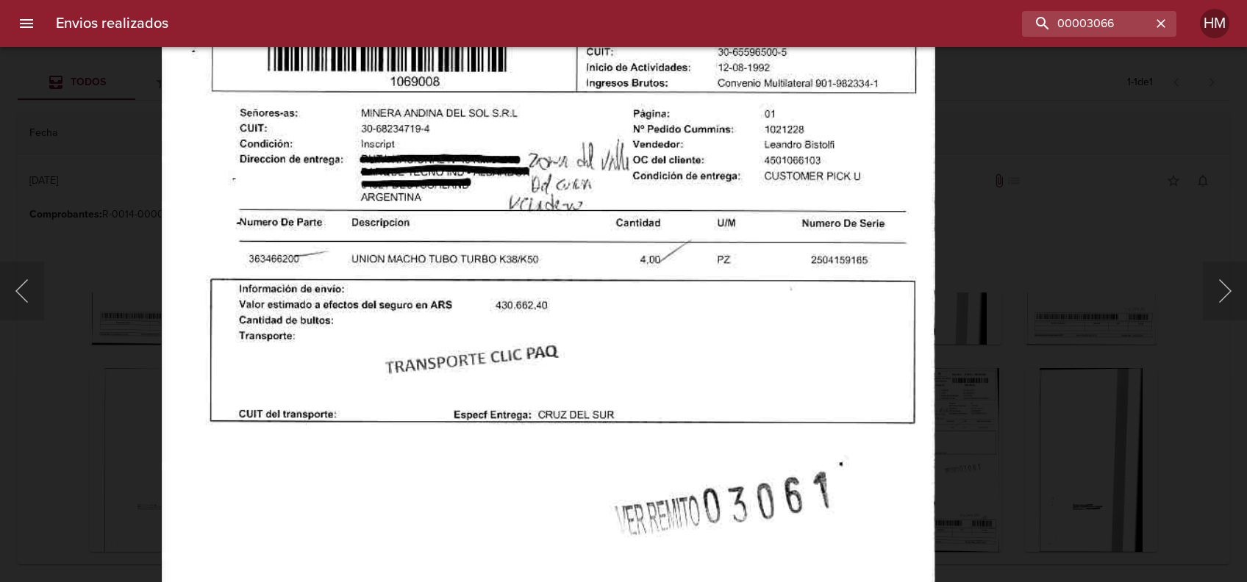
click at [724, 256] on img "Lightbox" at bounding box center [548, 452] width 774 height 1103
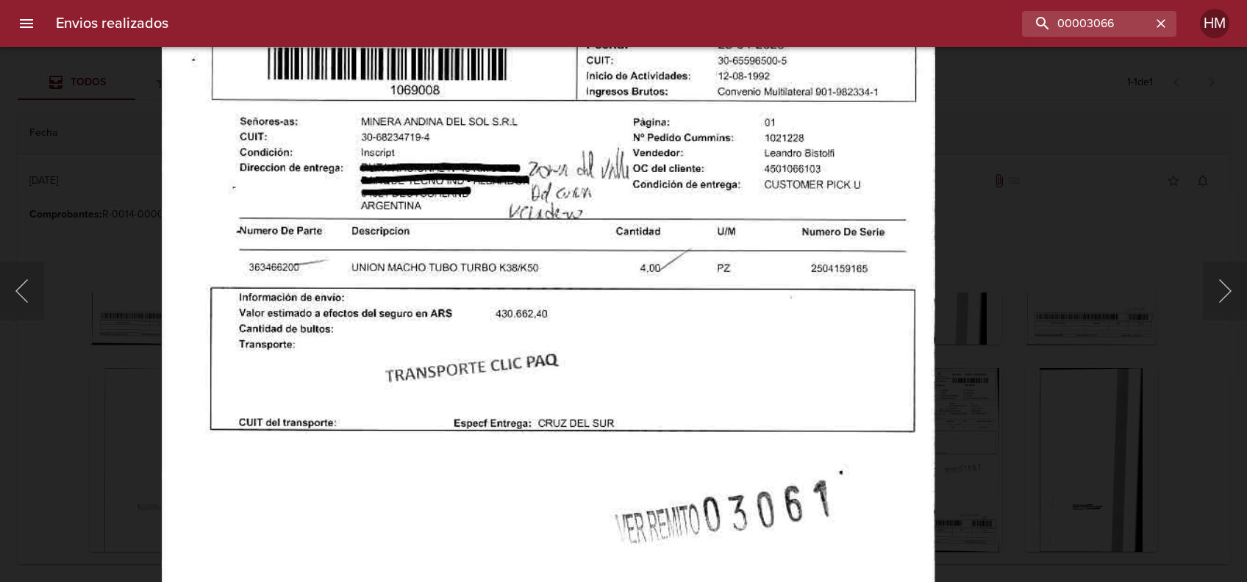
drag, startPoint x: 977, startPoint y: 200, endPoint x: 984, endPoint y: 376, distance: 176.6
click at [984, 376] on div "Lightbox" at bounding box center [623, 291] width 1247 height 582
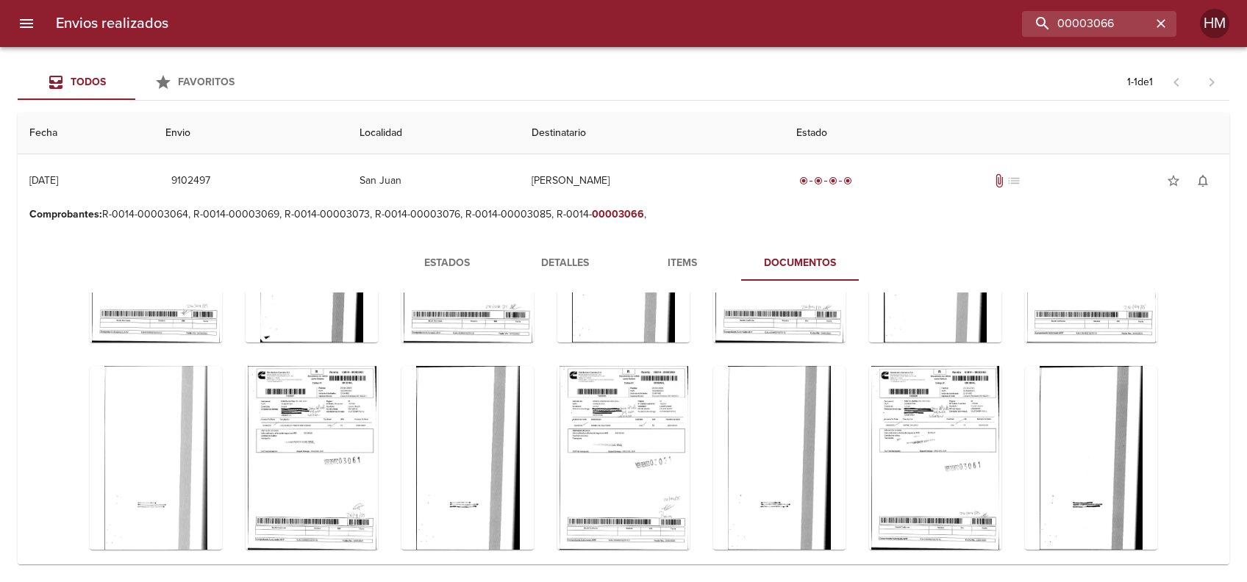
scroll to position [389, 0]
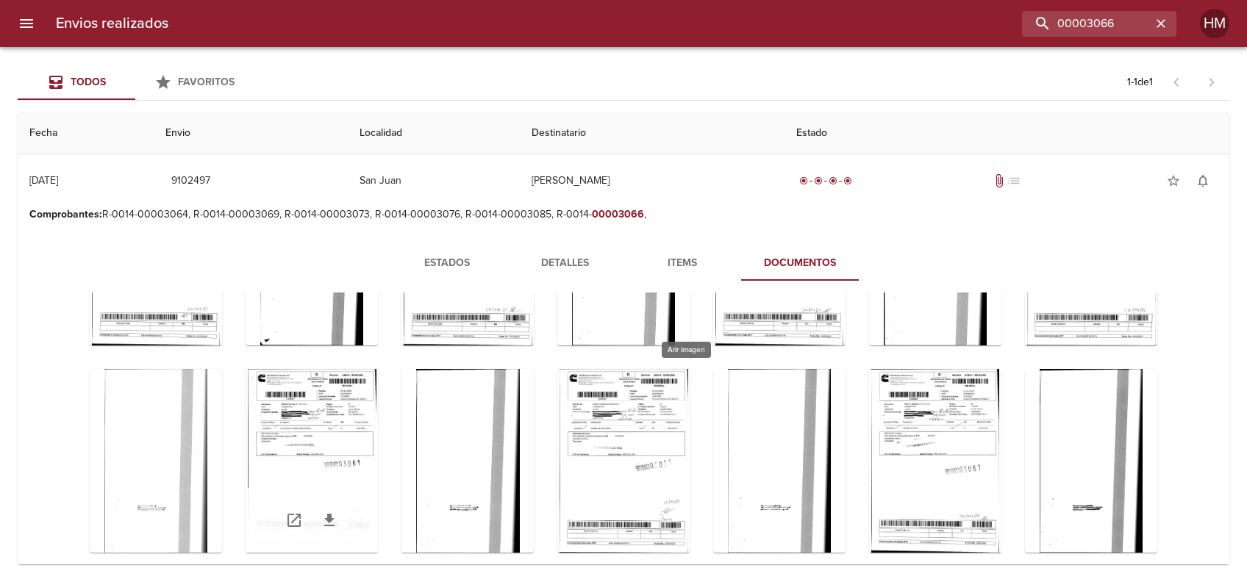
click at [378, 446] on div "Tabla de envíos del cliente" at bounding box center [312, 461] width 132 height 184
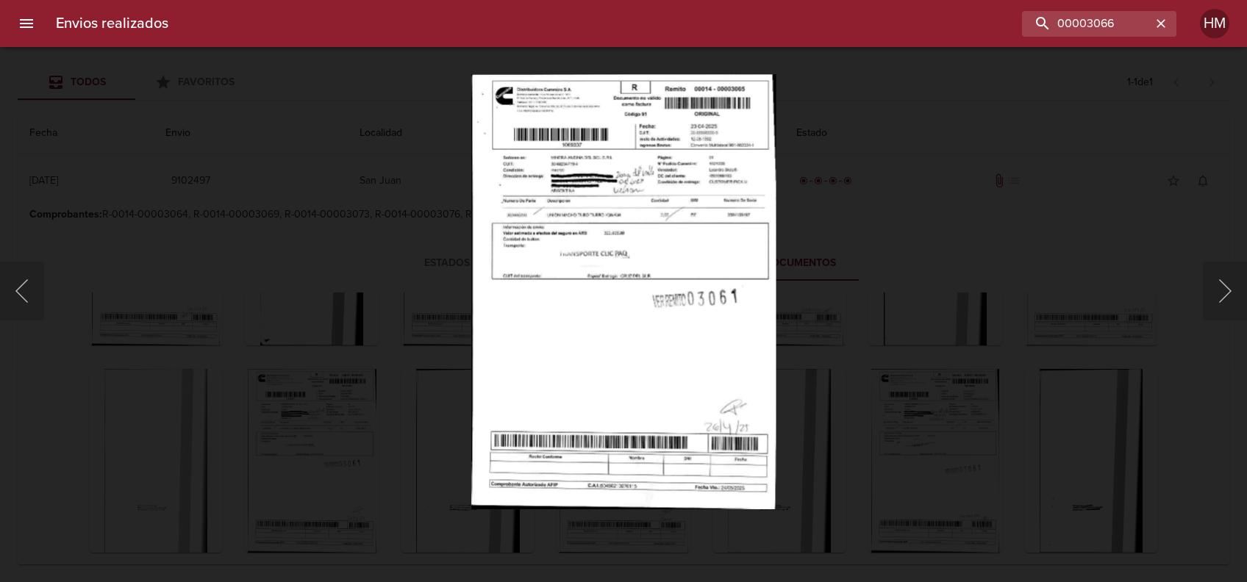
click at [681, 271] on img "Lightbox" at bounding box center [623, 291] width 304 height 435
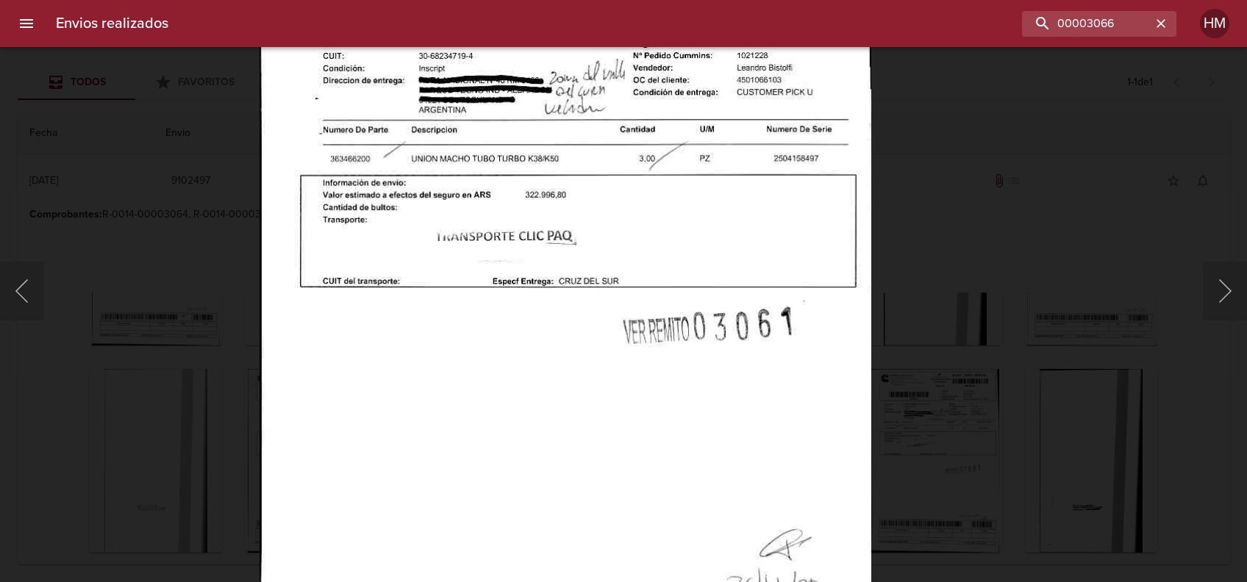
click at [990, 312] on div "Lightbox" at bounding box center [623, 291] width 1247 height 582
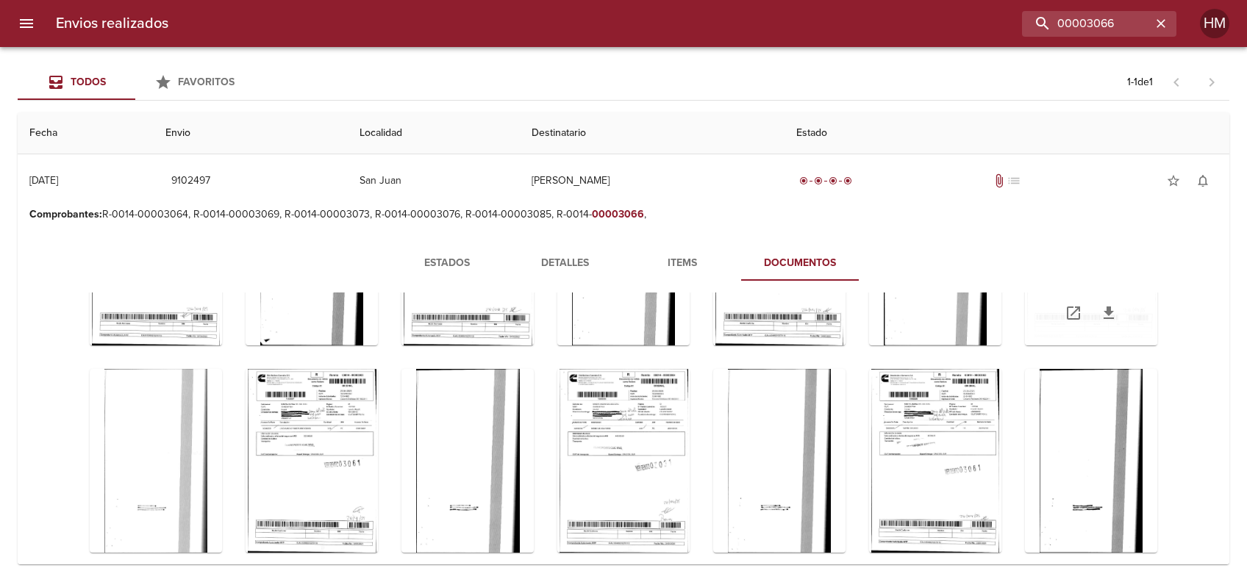
click at [1025, 346] on div "Tabla de envíos del cliente" at bounding box center [1091, 254] width 132 height 184
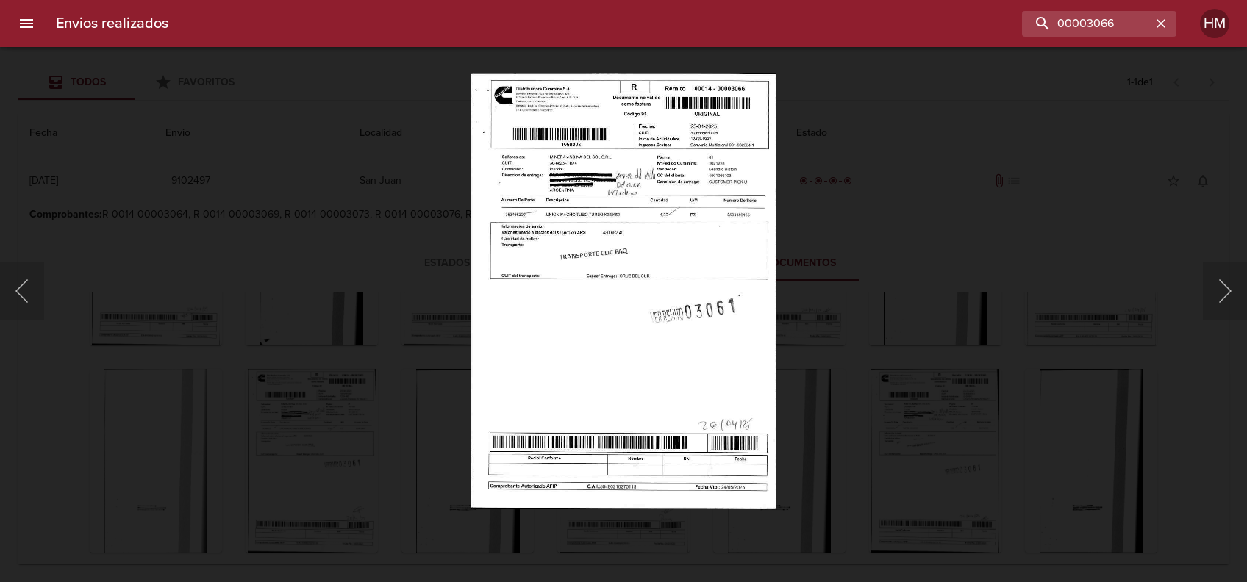
click at [551, 273] on img "Lightbox" at bounding box center [622, 291] width 305 height 435
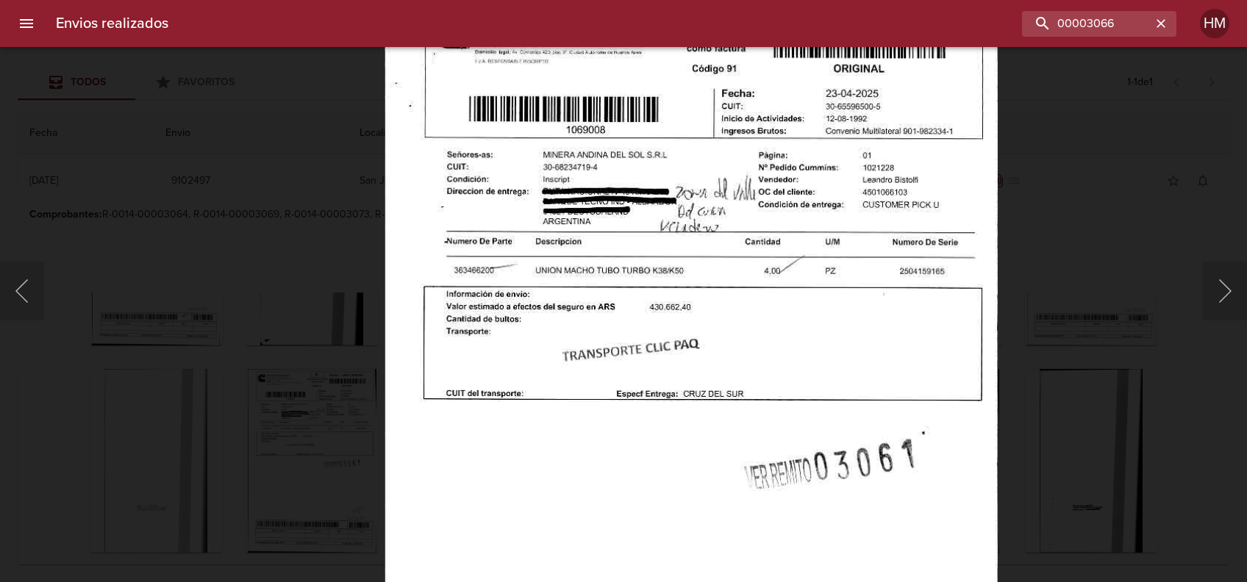
click at [911, 368] on img "Lightbox" at bounding box center [690, 425] width 613 height 874
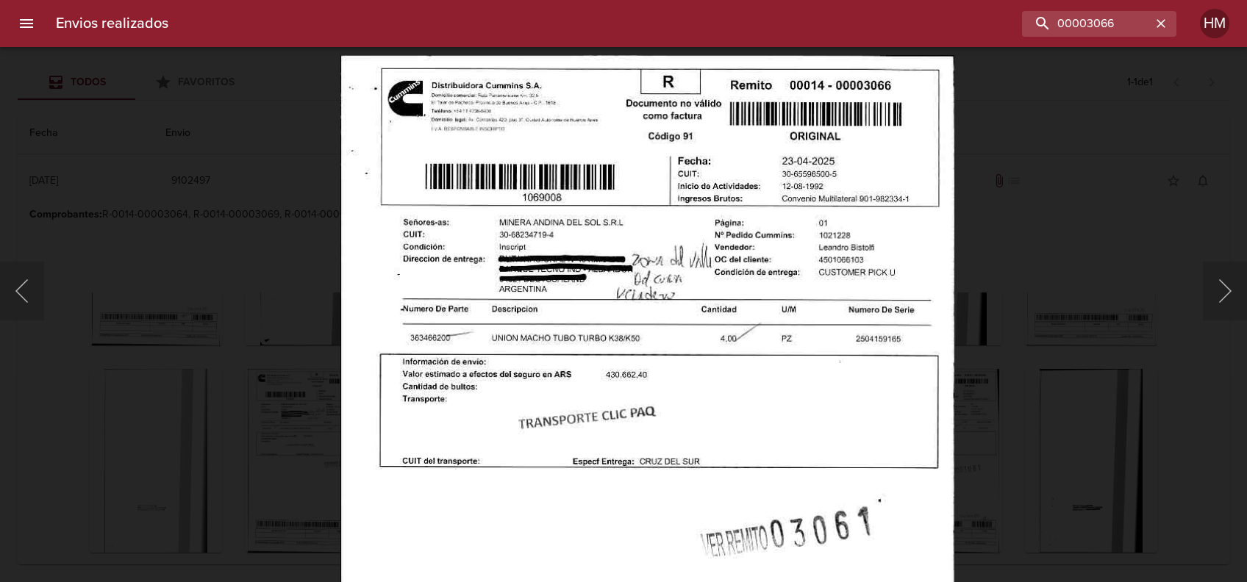
click at [806, 411] on img "Lightbox" at bounding box center [646, 492] width 613 height 874
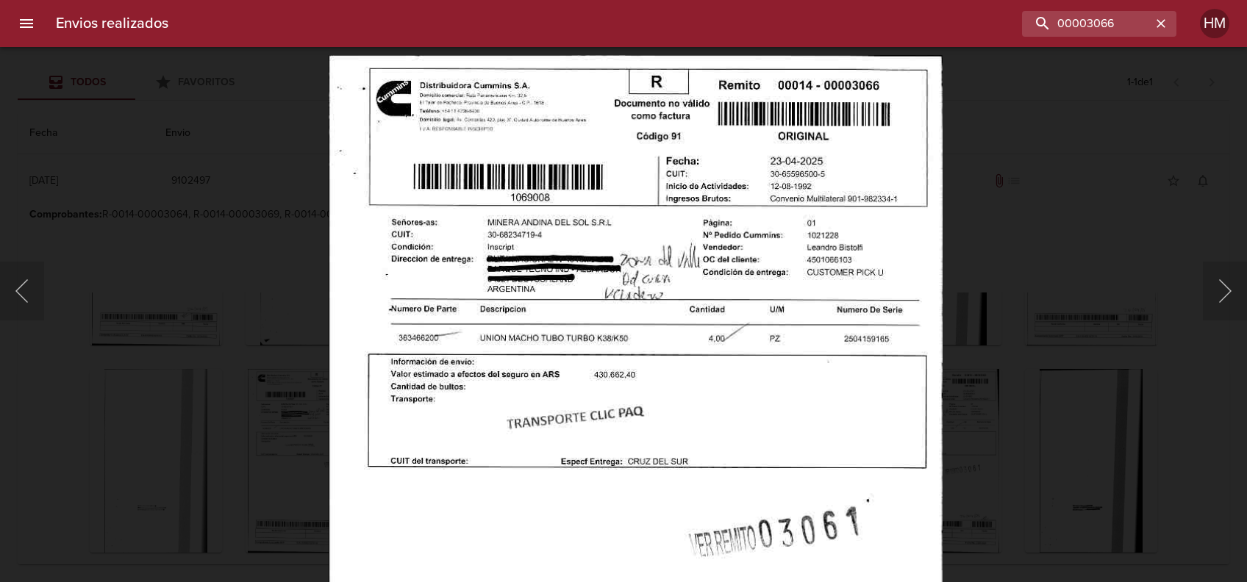
click at [858, 310] on img "Lightbox" at bounding box center [635, 492] width 613 height 874
click at [337, 412] on img "Lightbox" at bounding box center [635, 492] width 613 height 874
click at [307, 406] on div "Lightbox" at bounding box center [623, 291] width 1247 height 582
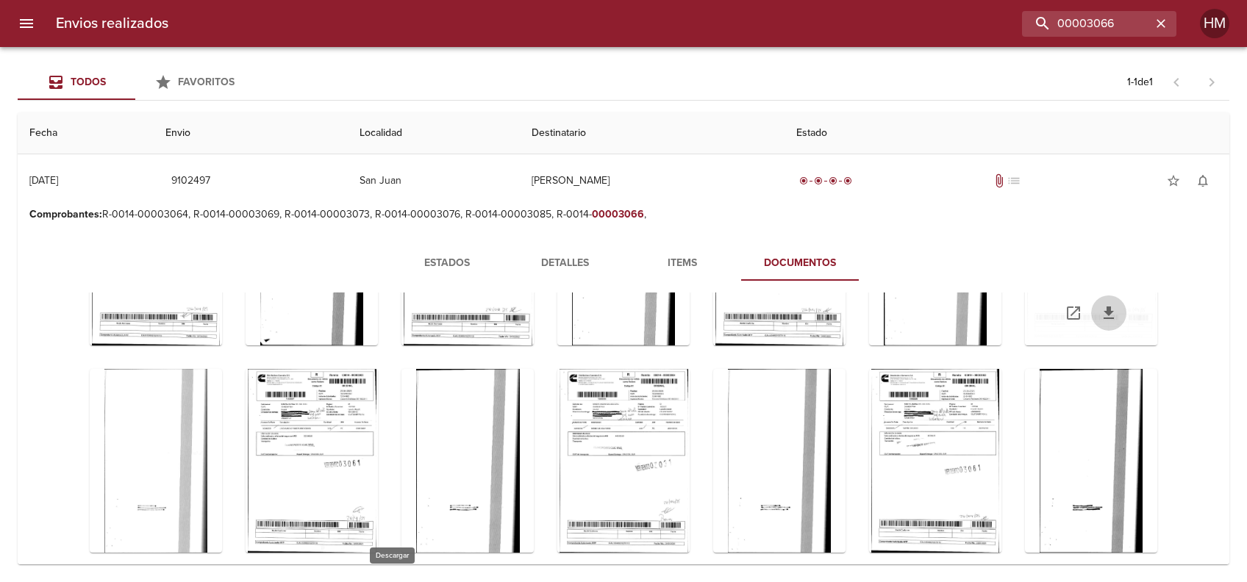
click at [1100, 322] on icon "Tabla de envíos del cliente" at bounding box center [1109, 313] width 18 height 18
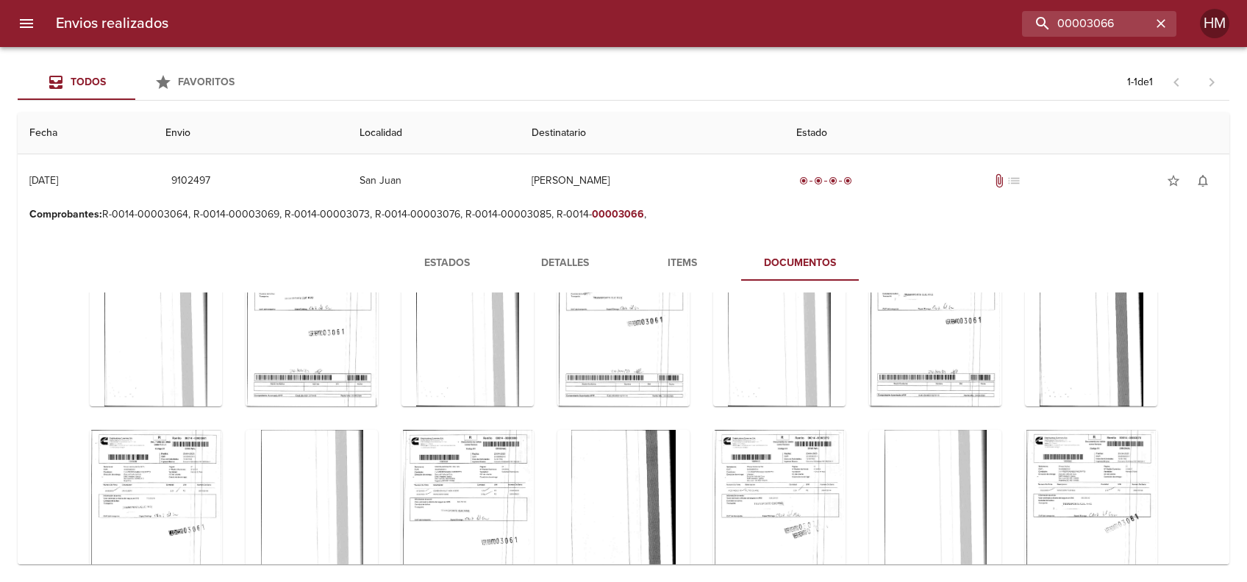
scroll to position [2840, 0]
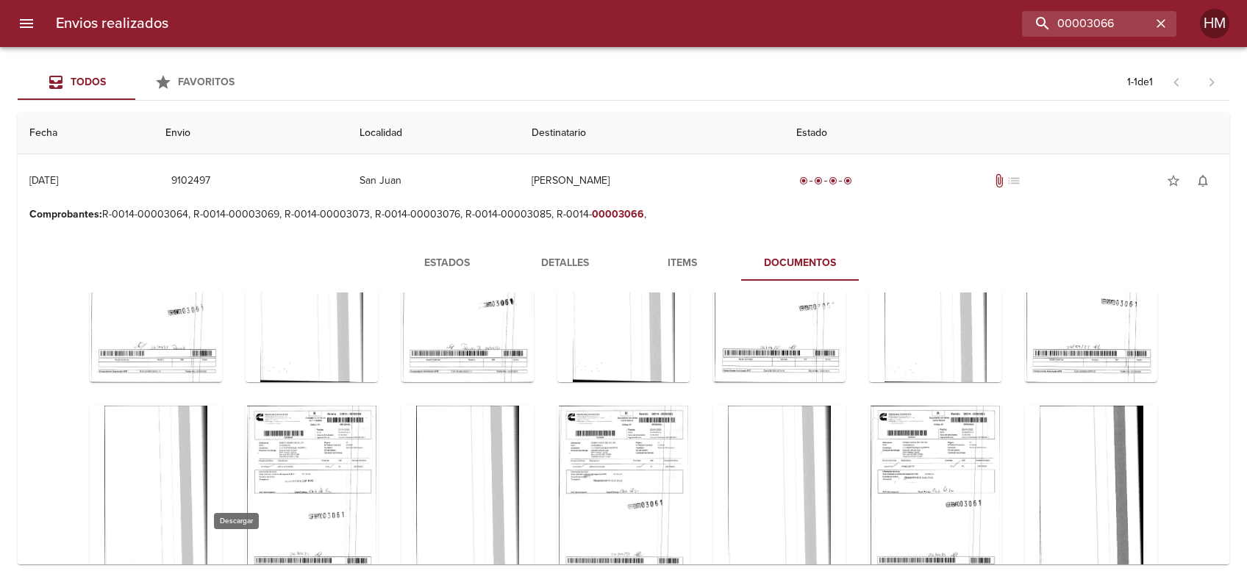
click at [182, 151] on icon "Tabla de envíos del cliente" at bounding box center [174, 143] width 18 height 18
click at [222, 175] on div "Tabla de envíos del cliente" at bounding box center [156, 83] width 132 height 184
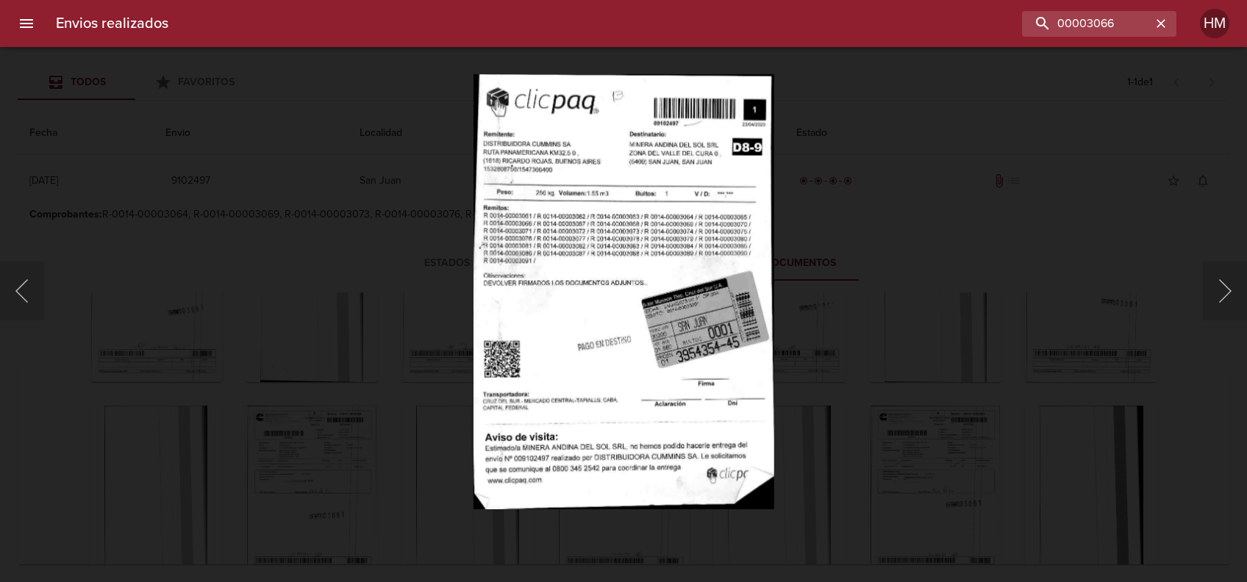
click at [674, 260] on img "Lightbox" at bounding box center [623, 291] width 301 height 435
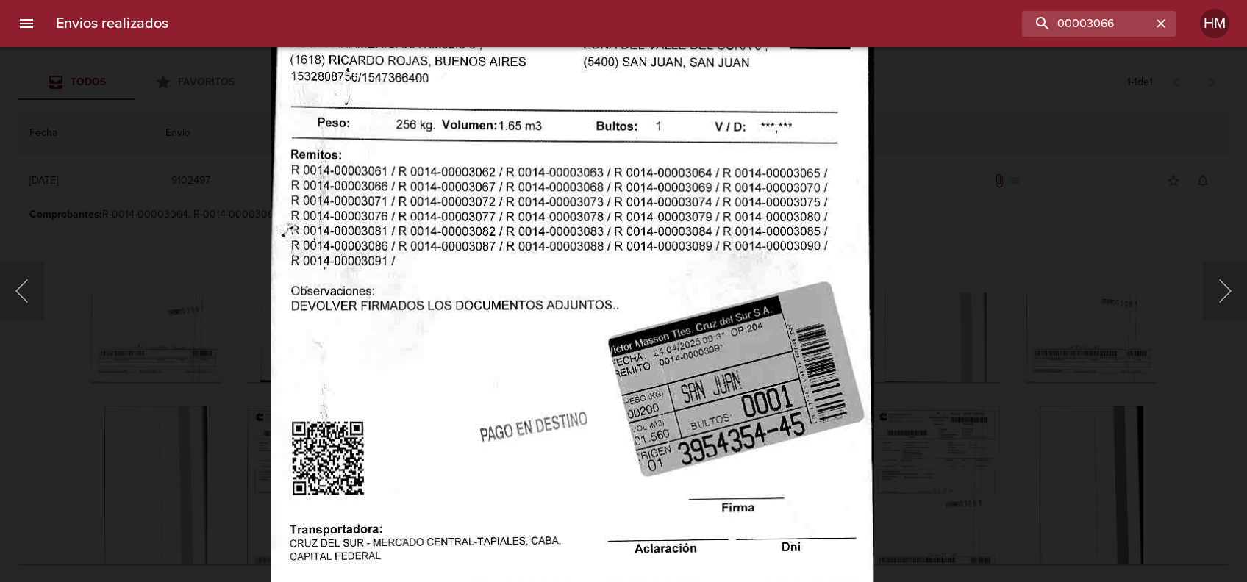
click at [1093, 175] on div "Lightbox" at bounding box center [623, 291] width 1247 height 582
